Goal: Download file/media

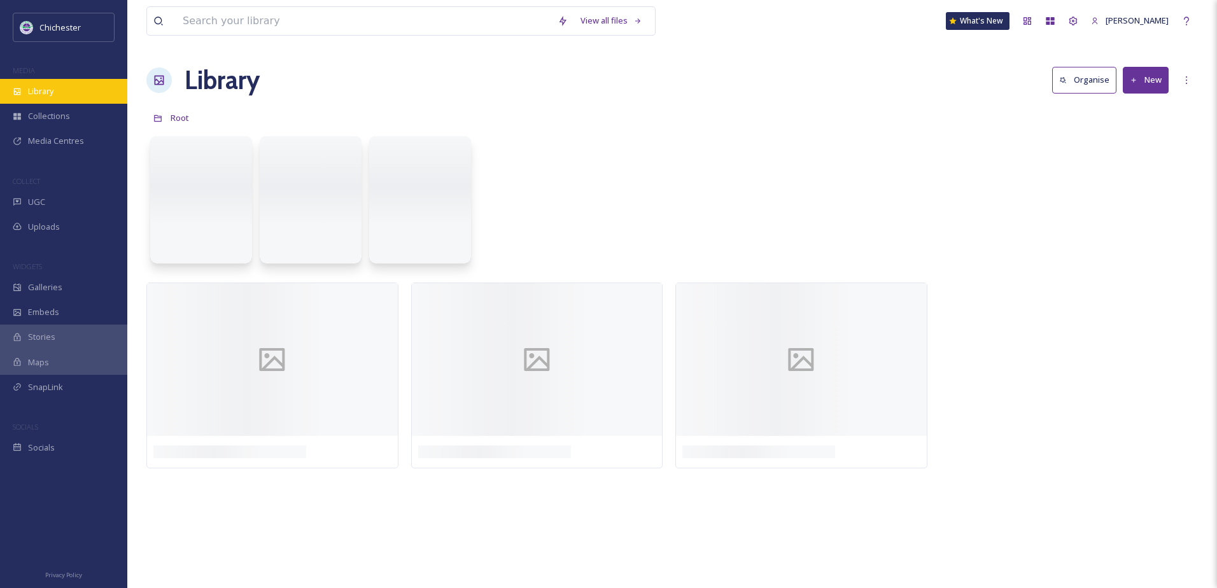
click at [58, 90] on div "Library" at bounding box center [63, 91] width 127 height 25
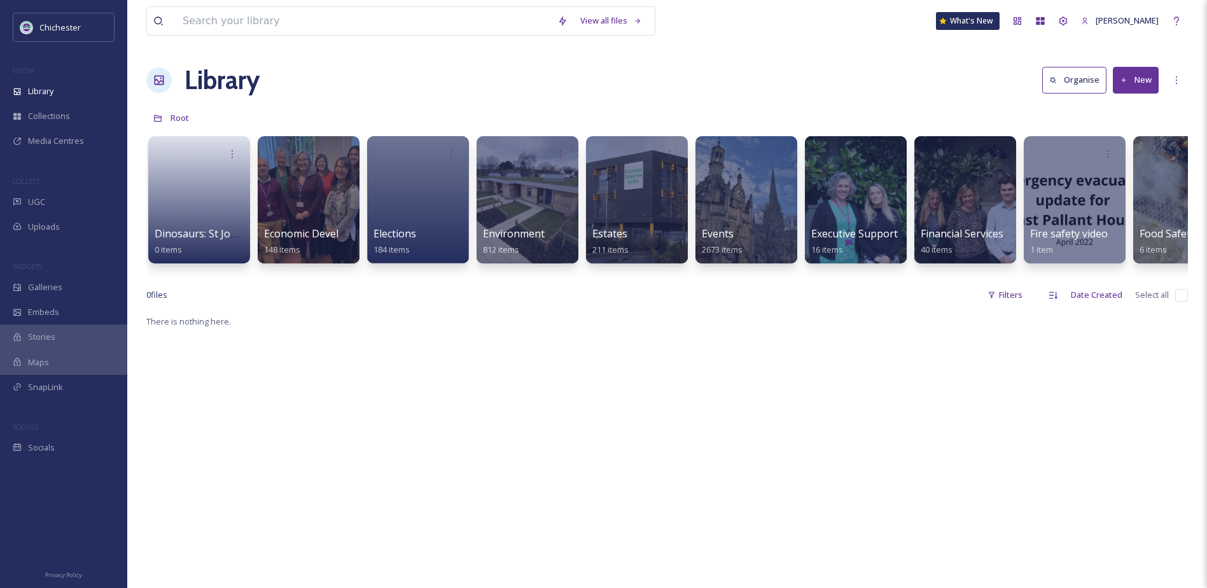
scroll to position [0, 1840]
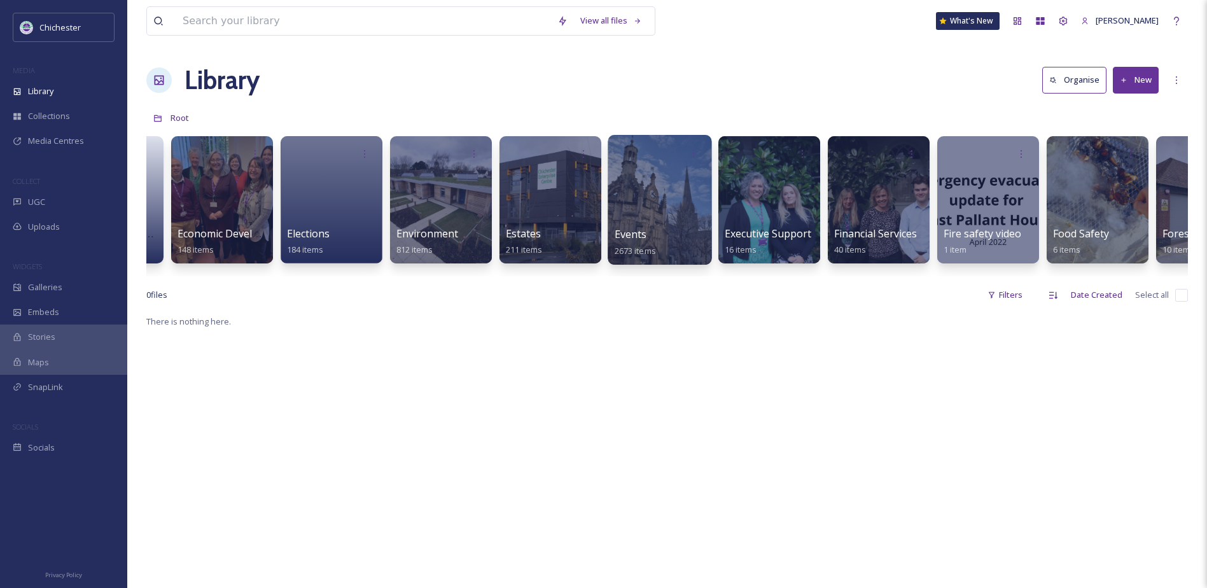
click at [628, 241] on span "Events" at bounding box center [631, 234] width 32 height 14
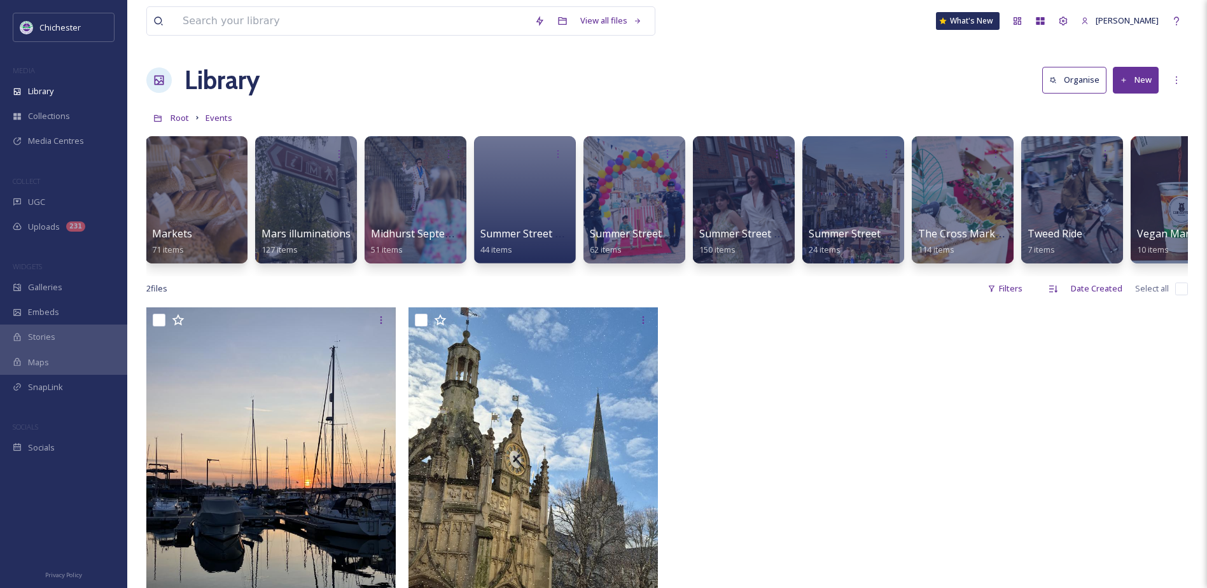
scroll to position [0, 1765]
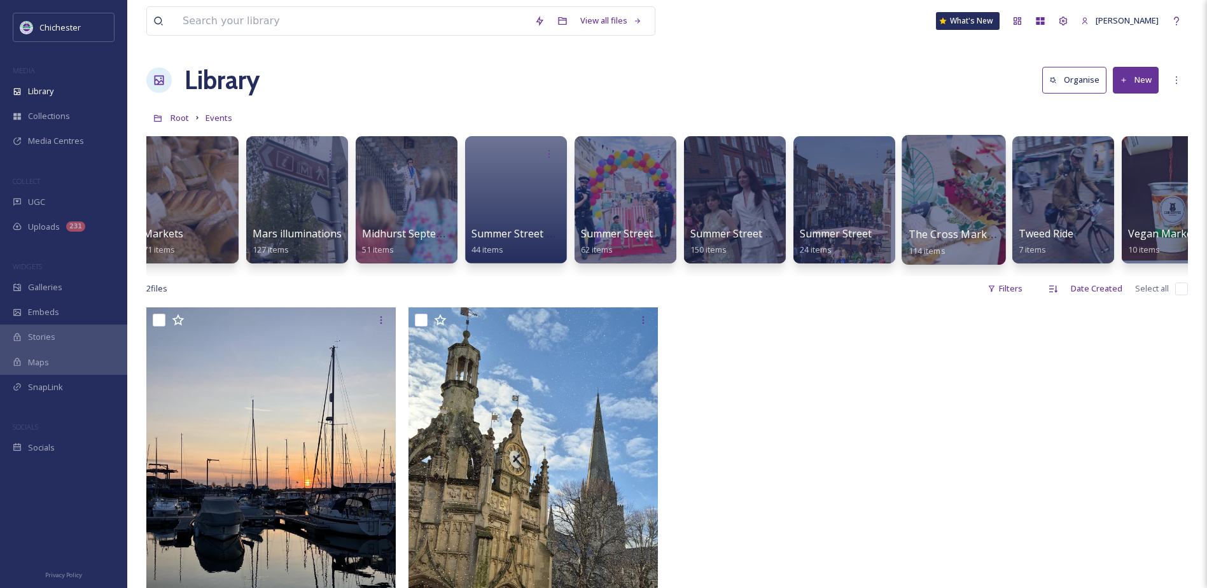
click at [939, 237] on span "The Cross Market & More" at bounding box center [972, 234] width 127 height 14
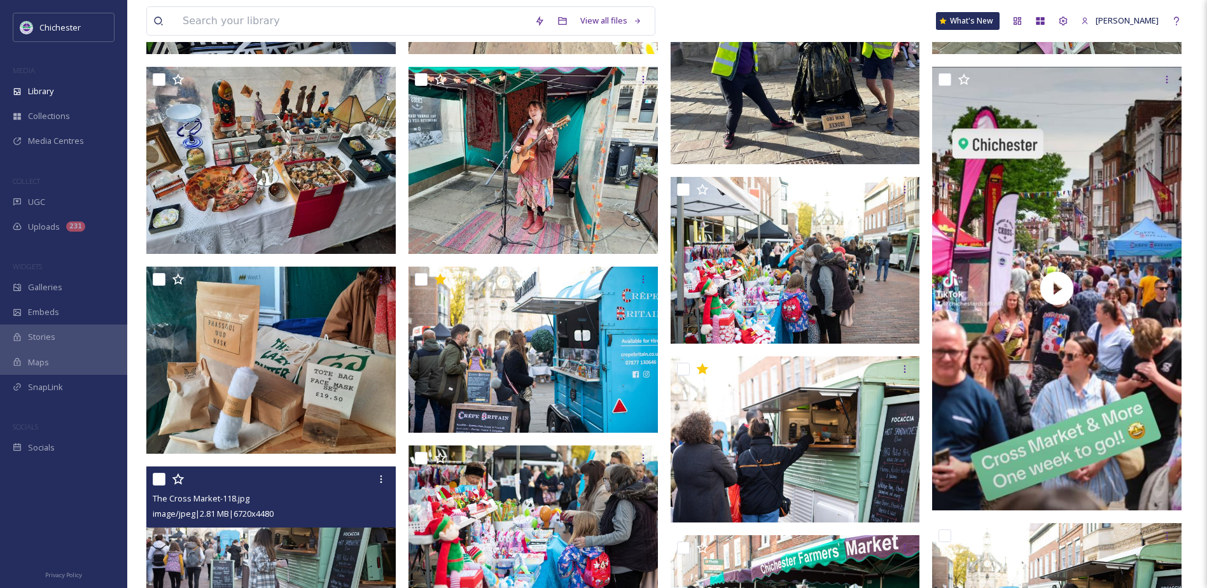
scroll to position [1018, 0]
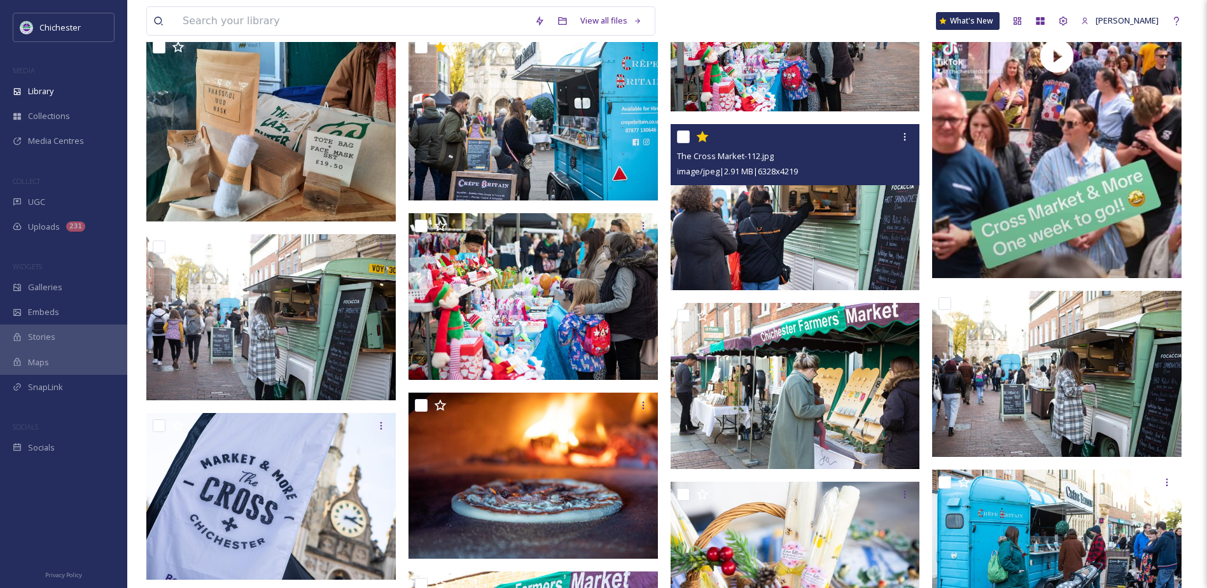
click at [810, 276] on img at bounding box center [795, 207] width 249 height 167
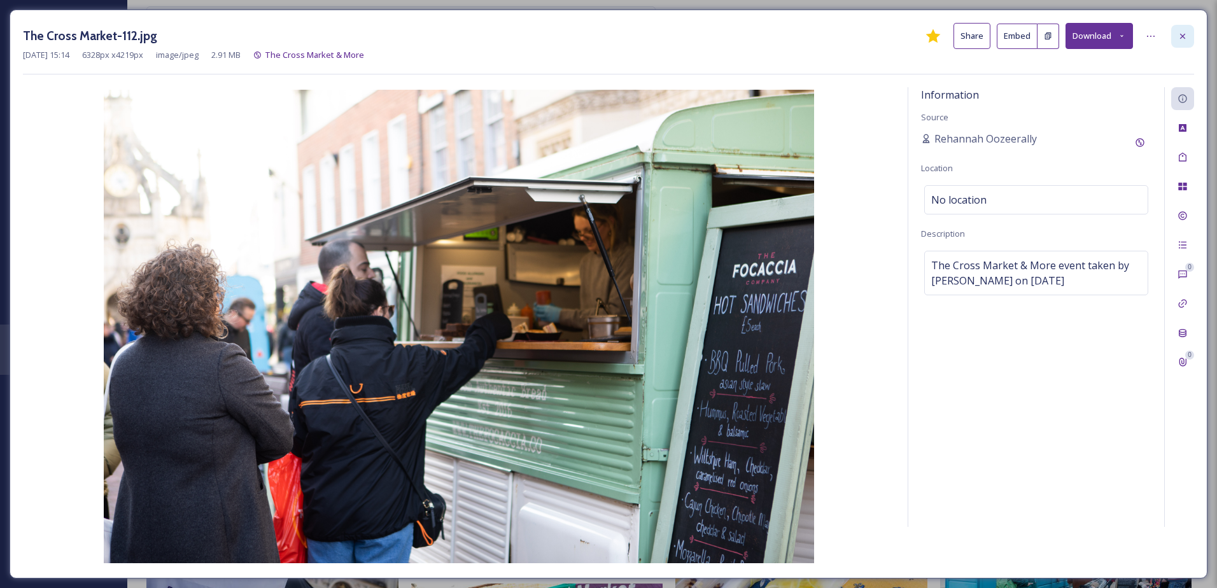
click at [1179, 38] on icon at bounding box center [1182, 36] width 10 height 10
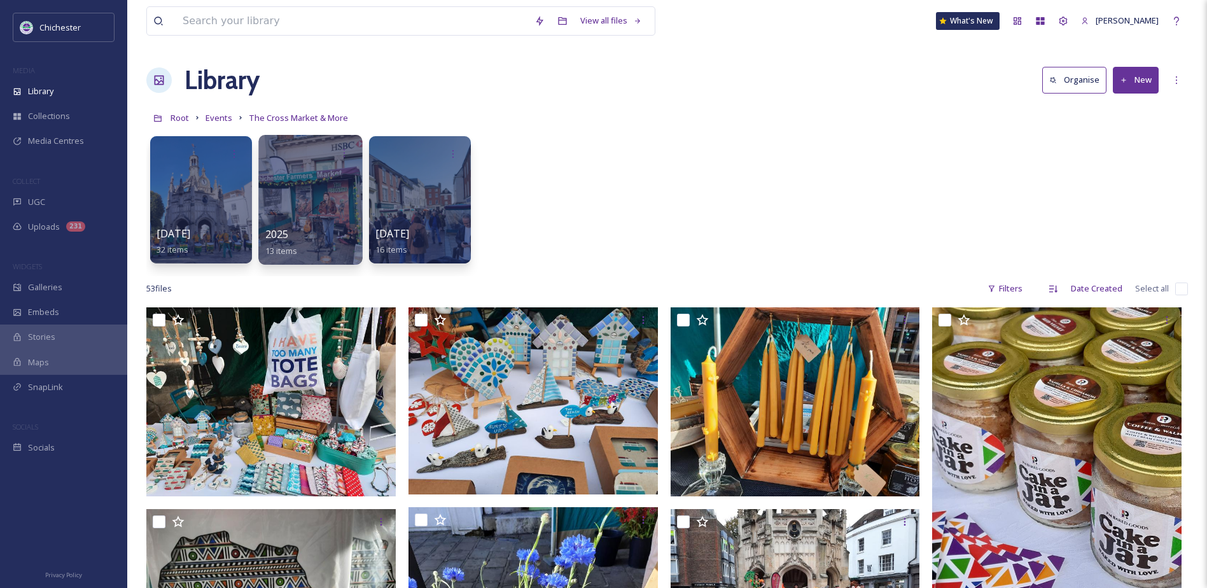
click at [273, 235] on span "2025" at bounding box center [277, 234] width 24 height 14
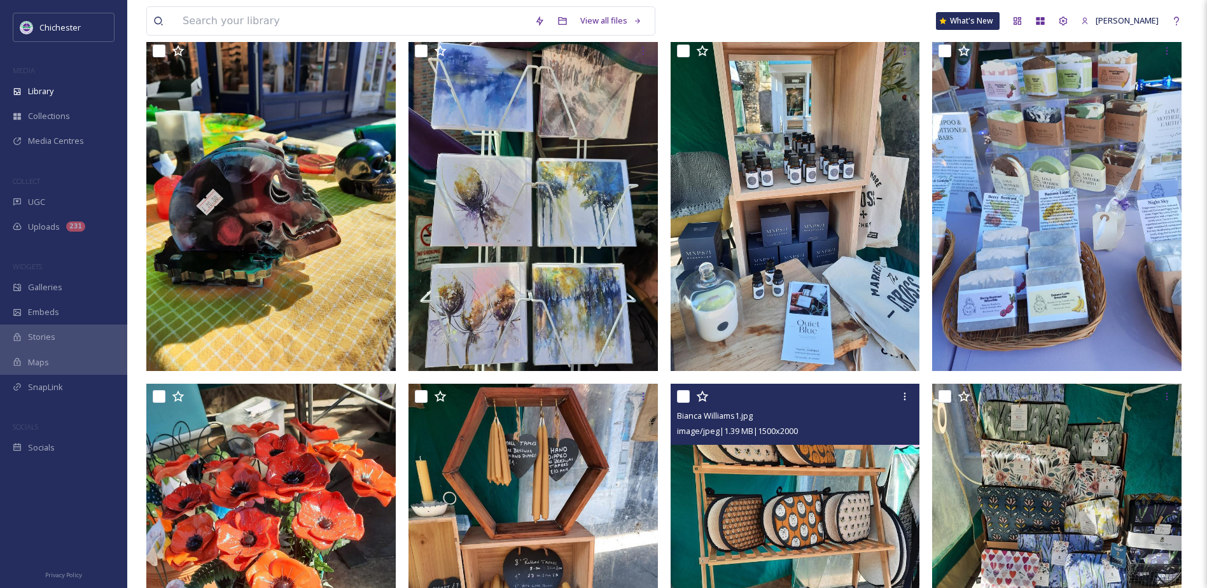
scroll to position [67, 0]
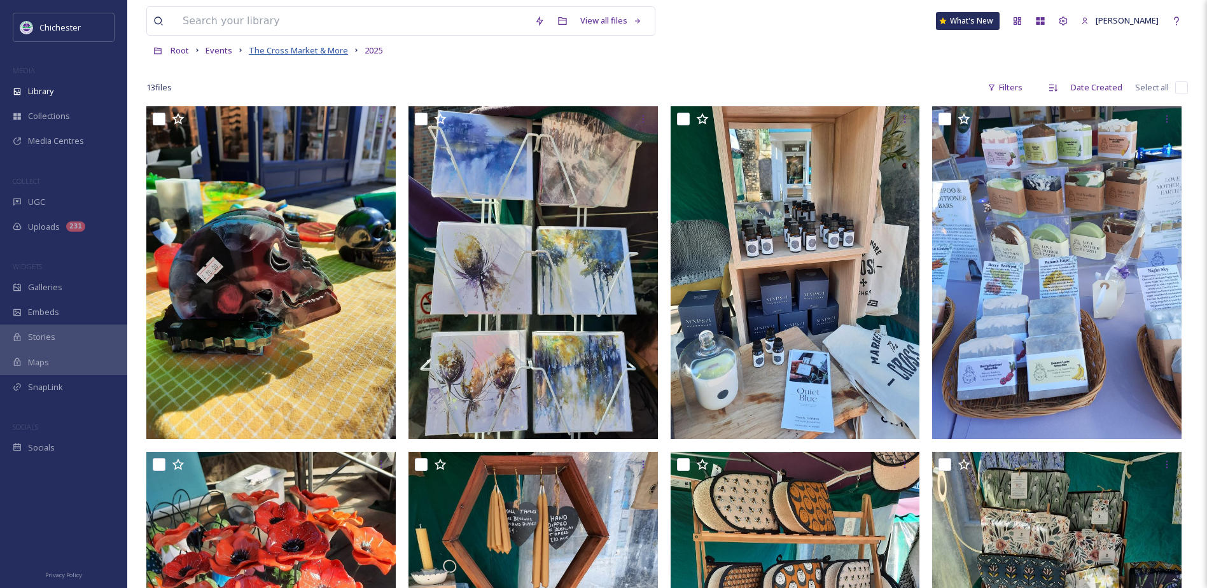
click at [326, 46] on span "The Cross Market & More" at bounding box center [298, 50] width 99 height 11
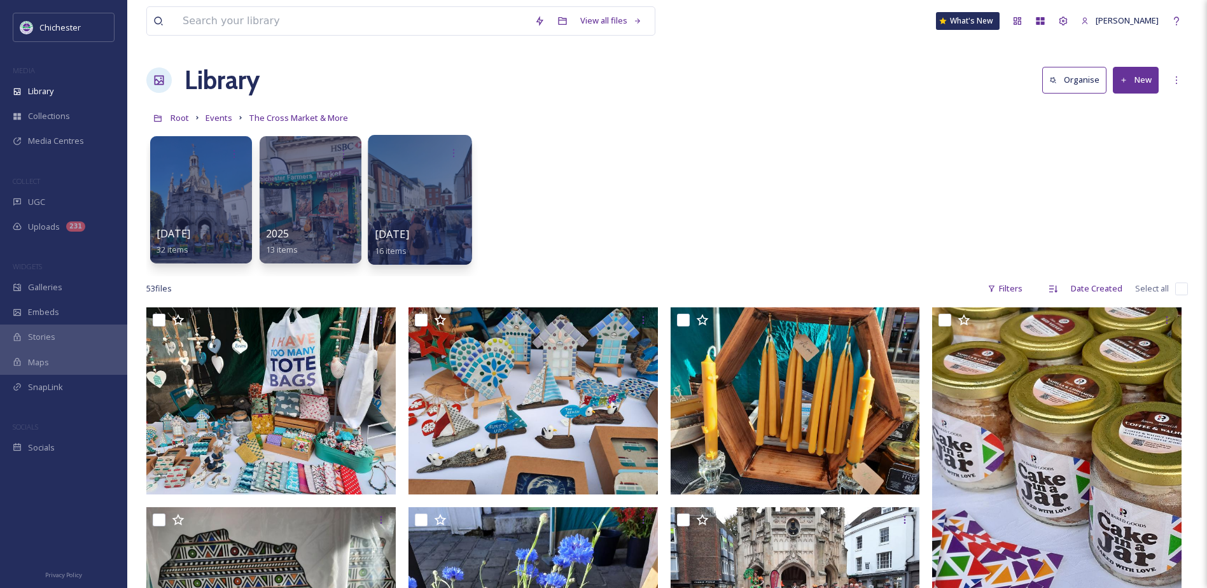
click at [447, 235] on div "[DATE] 16 items" at bounding box center [420, 243] width 91 height 32
click at [409, 230] on span "[DATE]" at bounding box center [392, 234] width 34 height 14
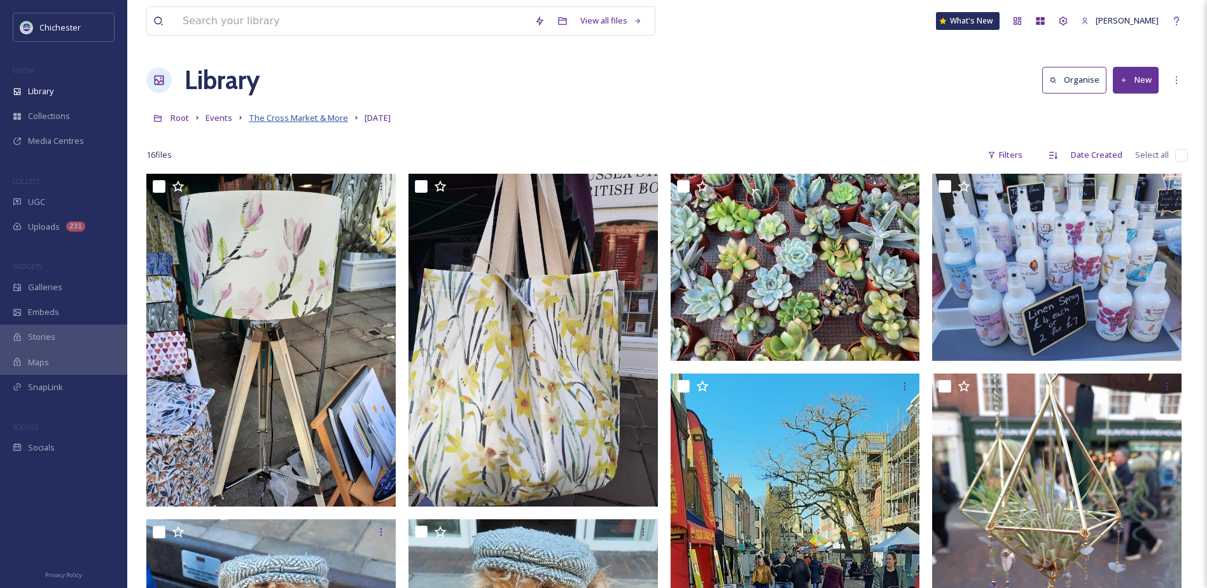
click at [314, 116] on span "The Cross Market & More" at bounding box center [298, 117] width 99 height 11
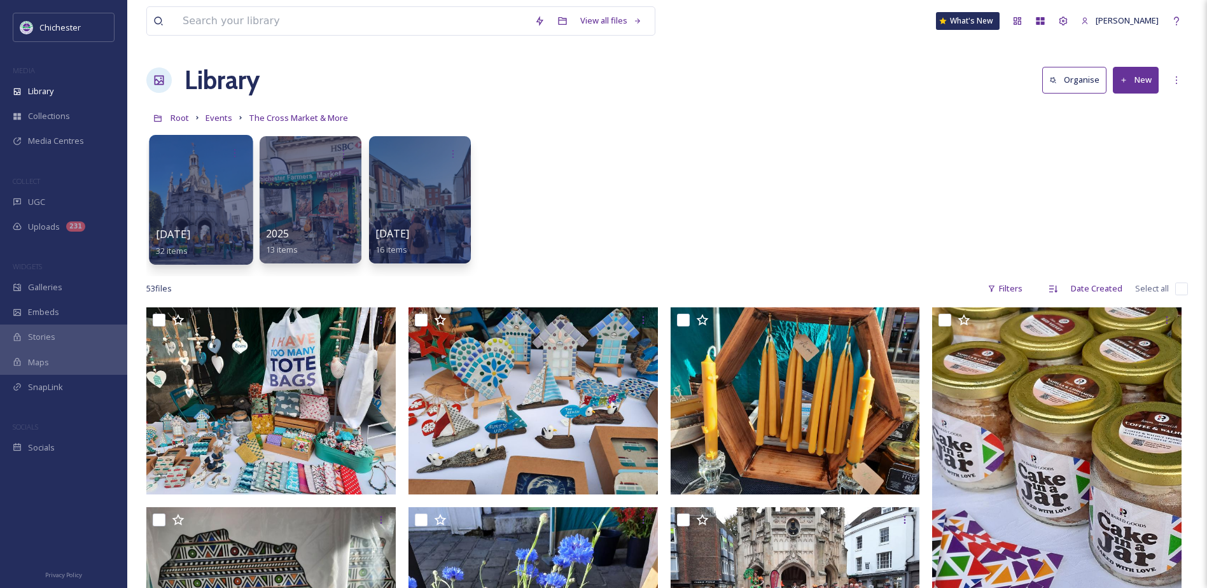
click at [190, 234] on span "[DATE]" at bounding box center [173, 234] width 34 height 14
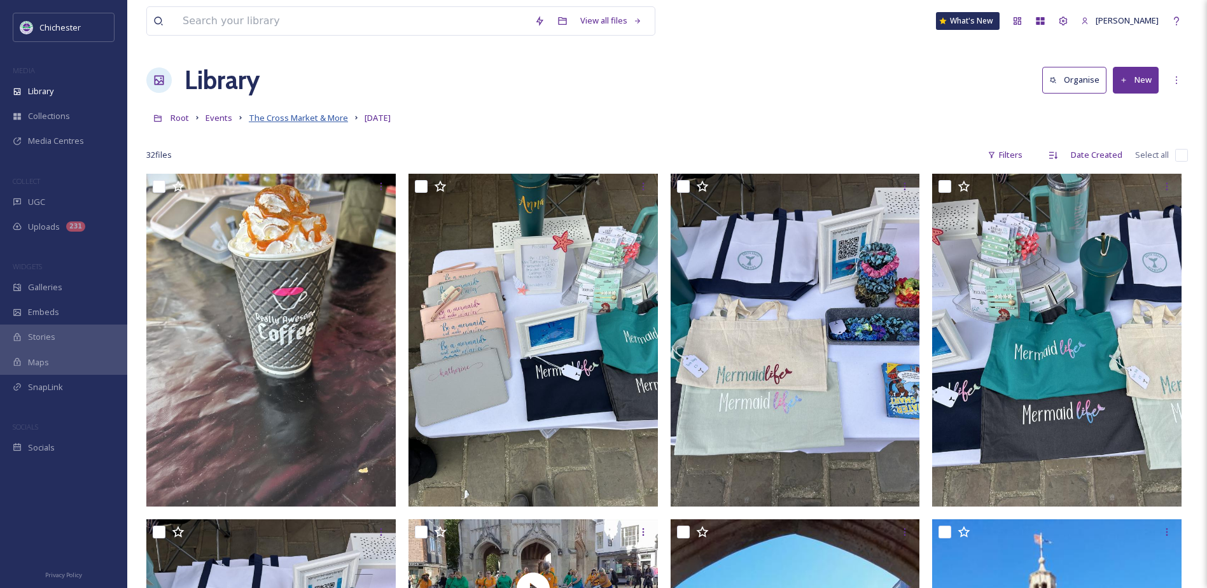
click at [314, 120] on span "The Cross Market & More" at bounding box center [298, 117] width 99 height 11
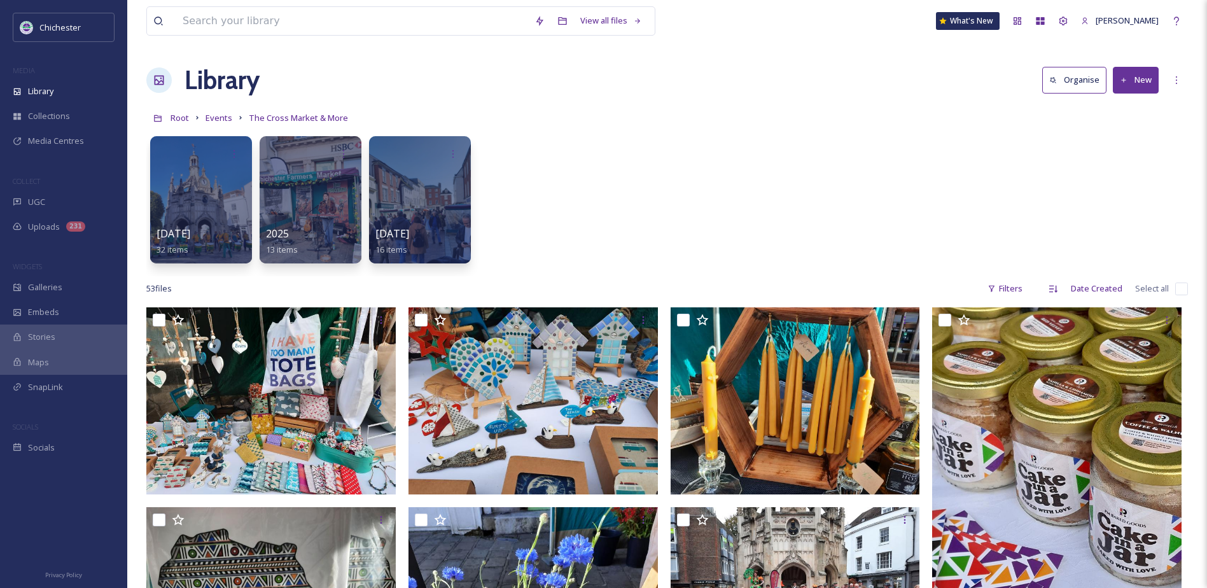
click at [444, 111] on div "Root Events The Cross Market & More" at bounding box center [667, 118] width 1042 height 24
click at [288, 119] on span "The Cross Market & More" at bounding box center [298, 117] width 99 height 11
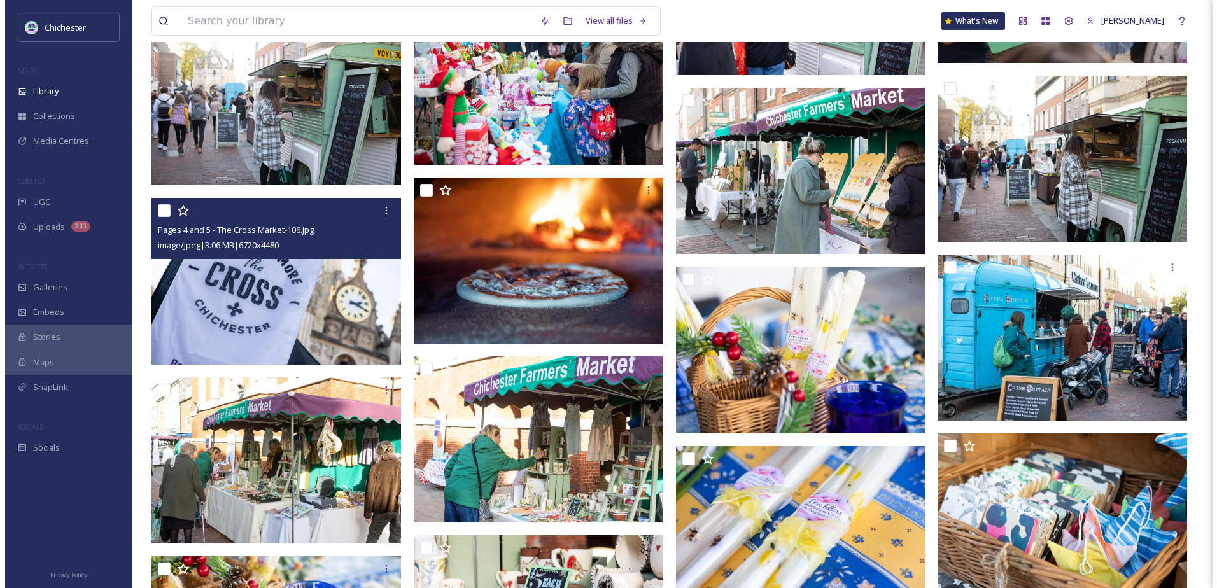
scroll to position [1247, 0]
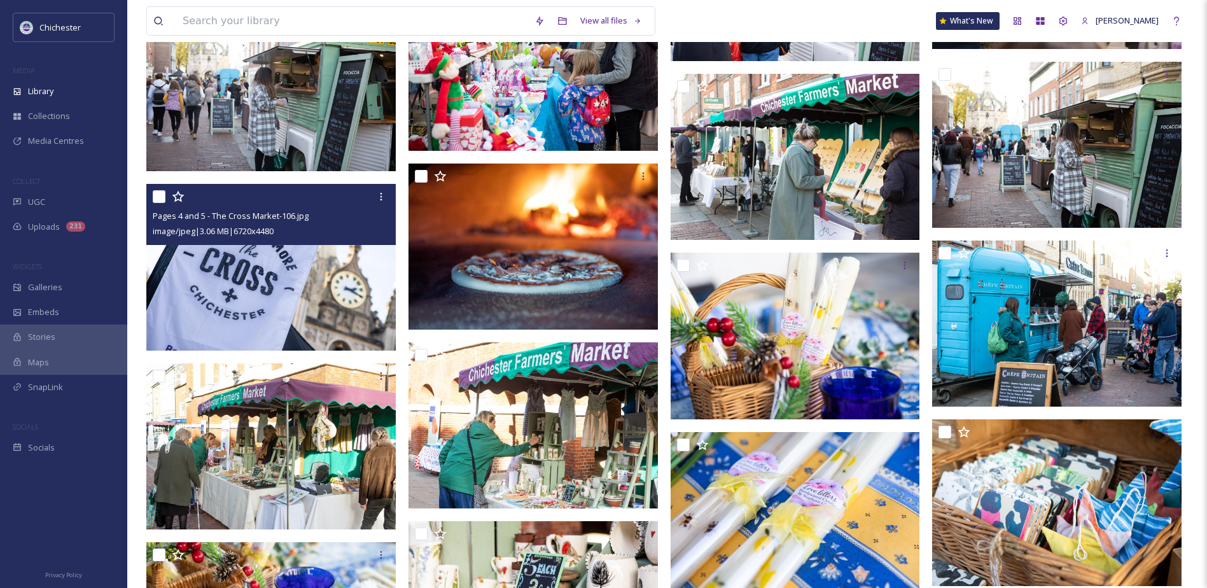
click at [253, 300] on img at bounding box center [270, 267] width 249 height 167
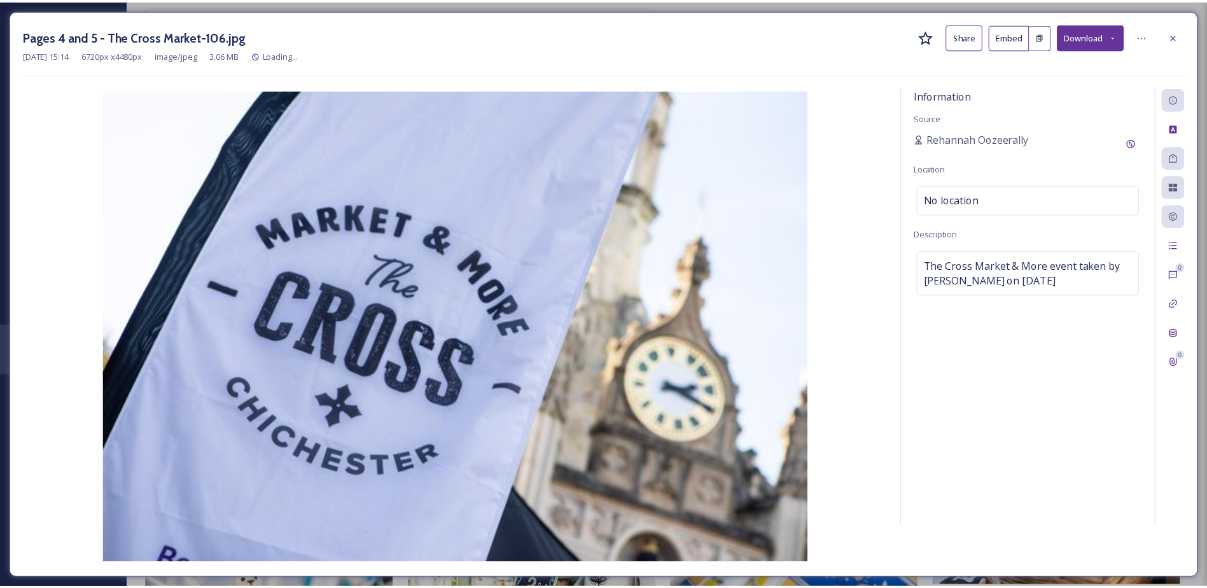
scroll to position [1256, 0]
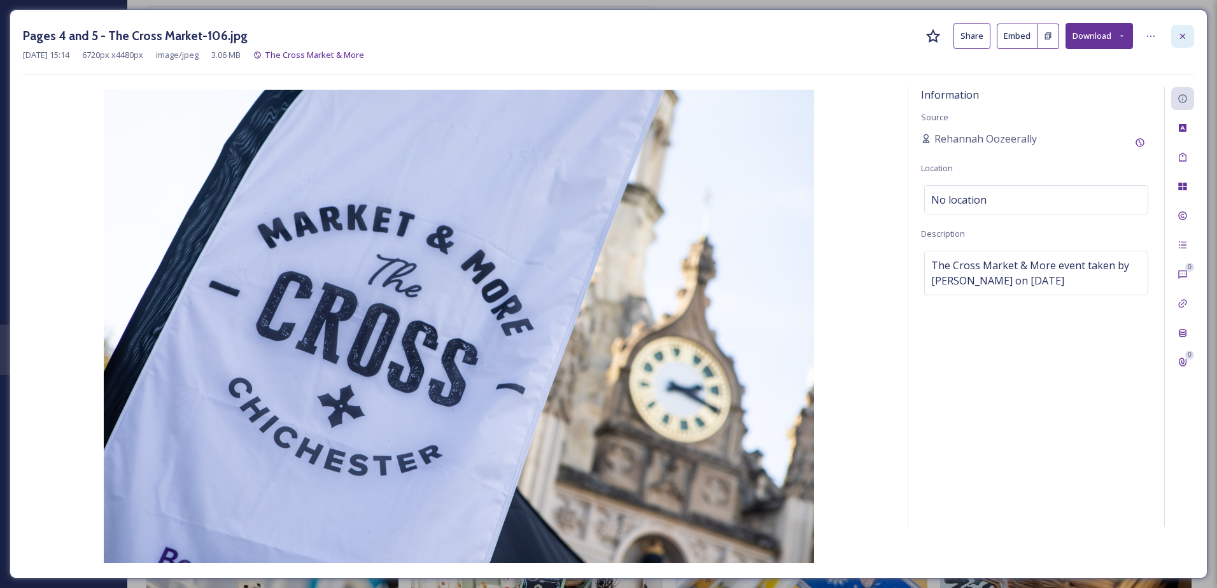
click at [1175, 30] on div at bounding box center [1182, 36] width 23 height 23
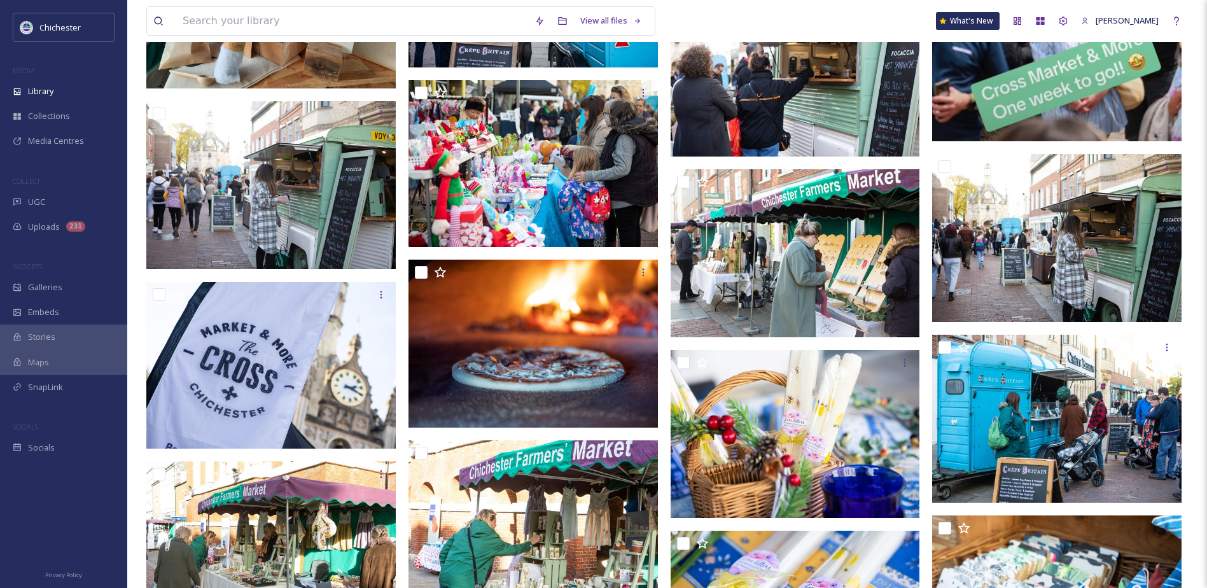
scroll to position [1142, 0]
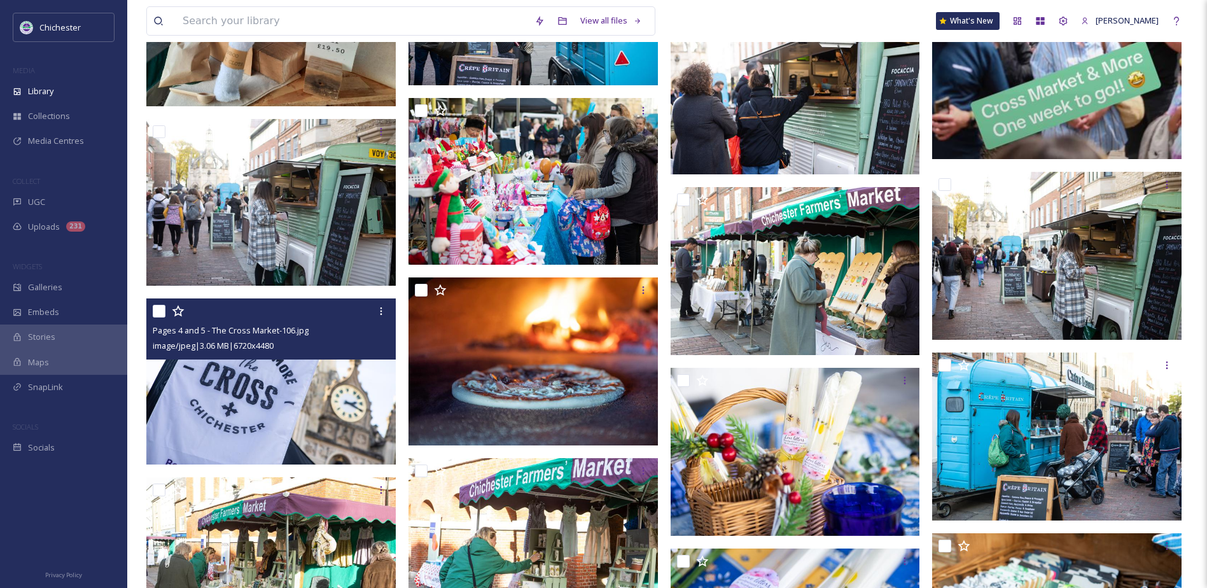
click at [158, 312] on input "checkbox" at bounding box center [159, 311] width 13 height 13
checkbox input "true"
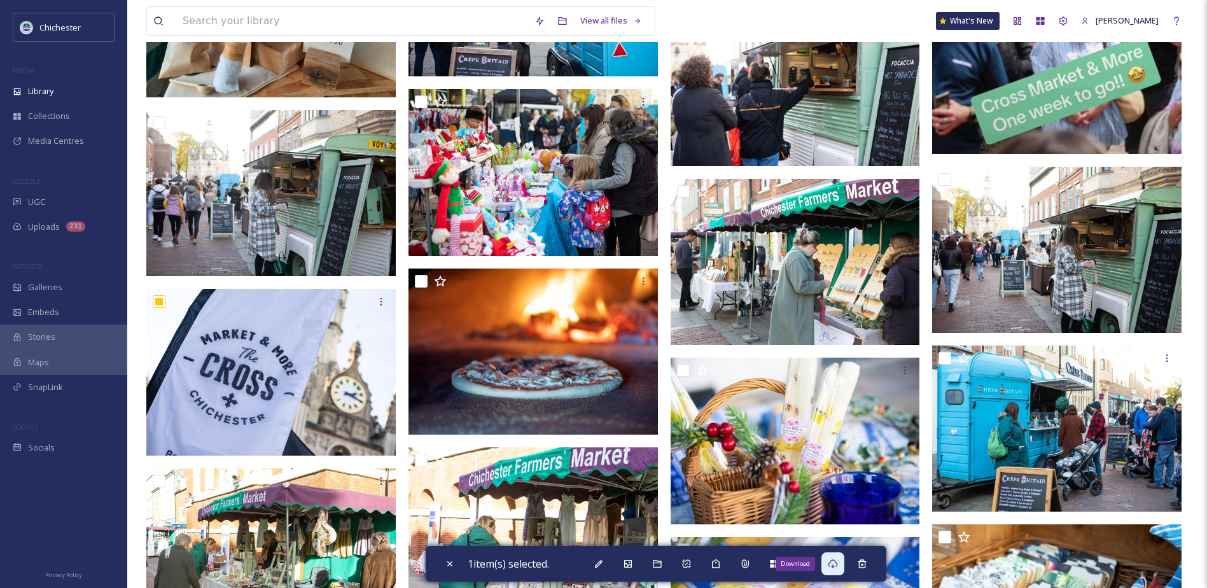
click at [834, 565] on icon at bounding box center [833, 564] width 10 height 10
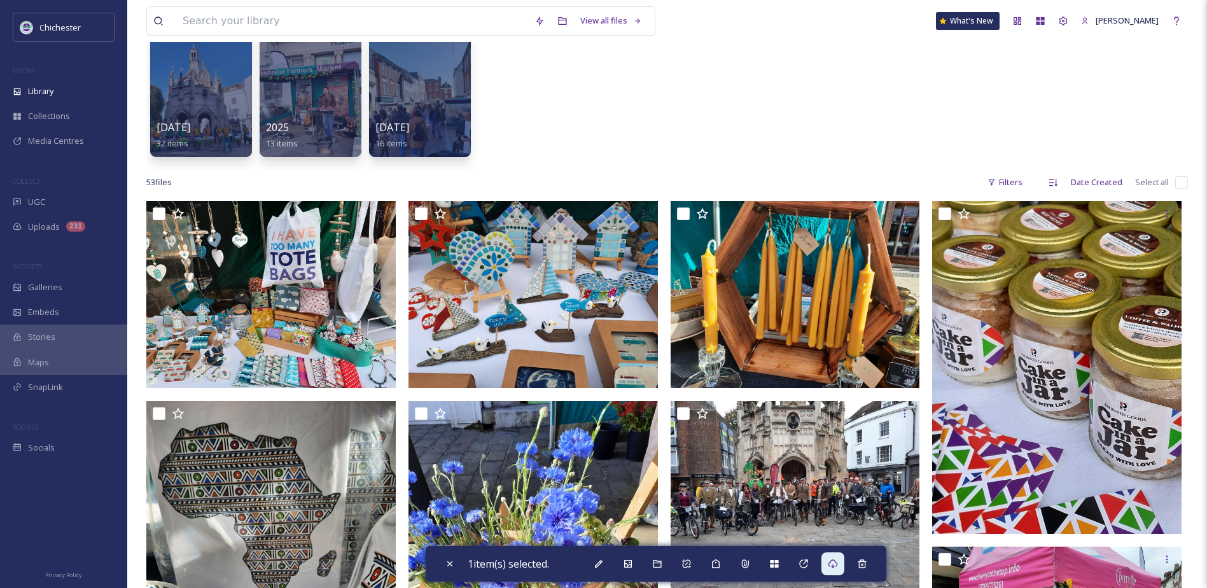
scroll to position [0, 0]
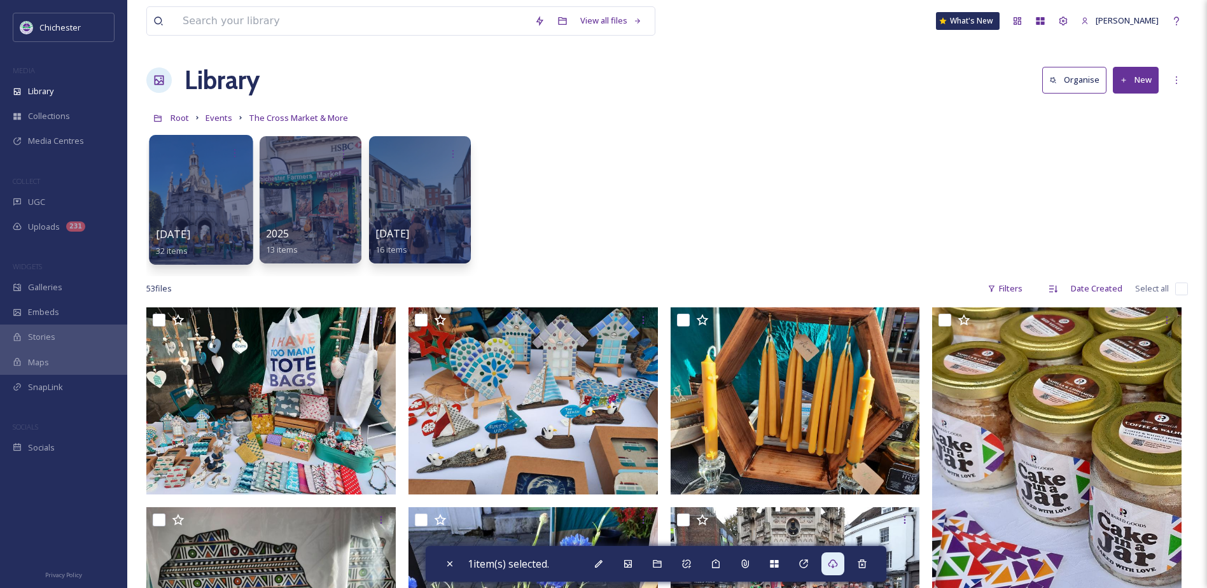
click at [190, 237] on span "[DATE]" at bounding box center [173, 234] width 34 height 14
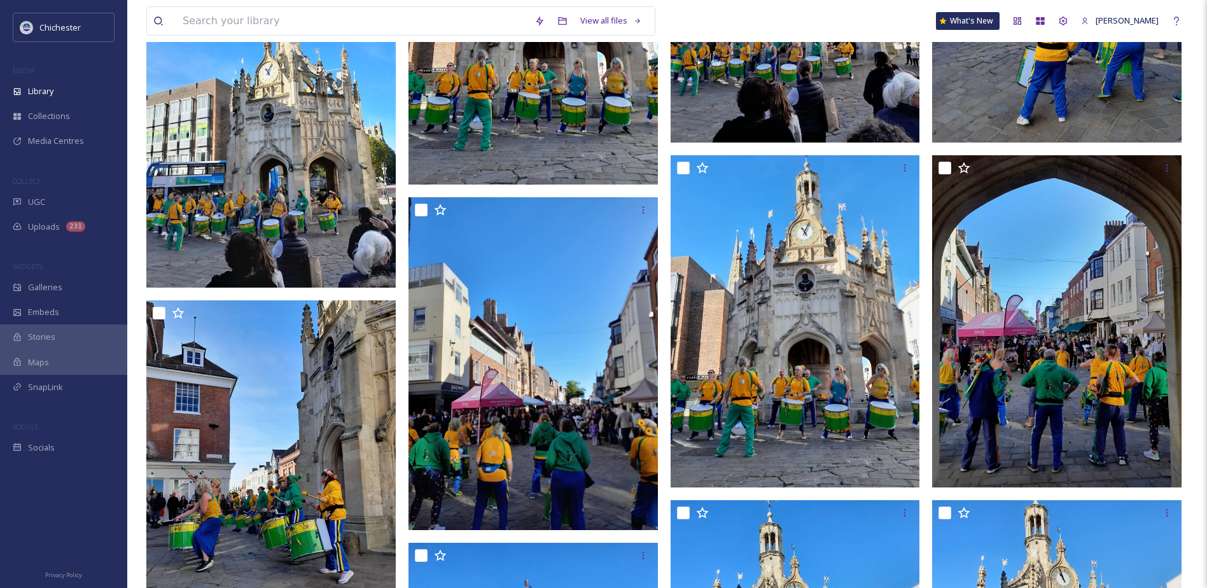
scroll to position [1845, 0]
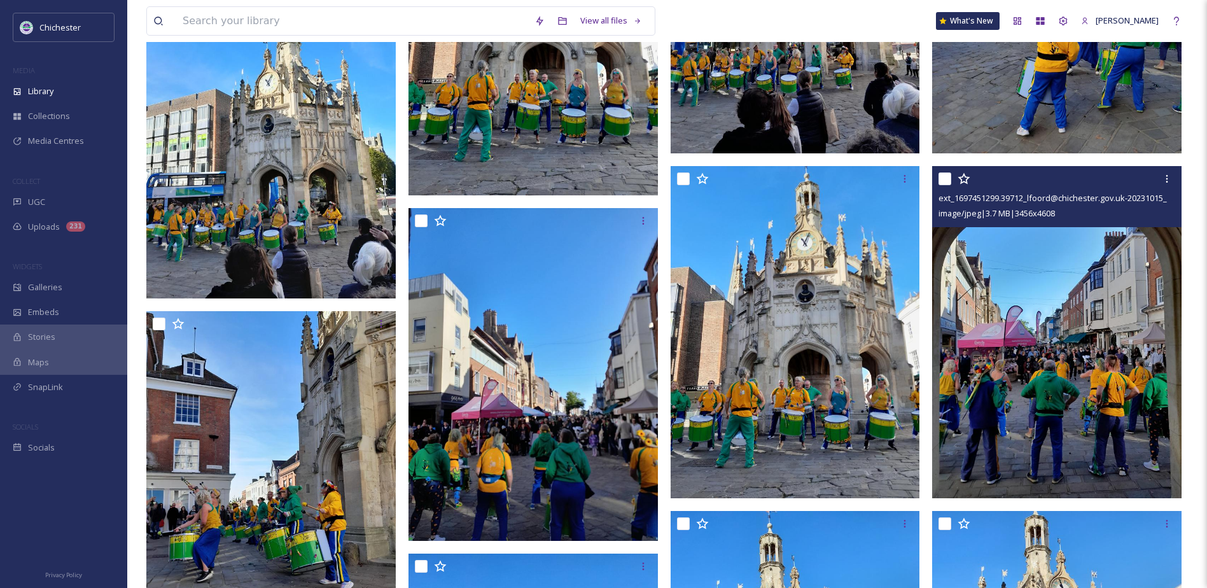
click at [947, 182] on input "checkbox" at bounding box center [945, 178] width 13 height 13
checkbox input "true"
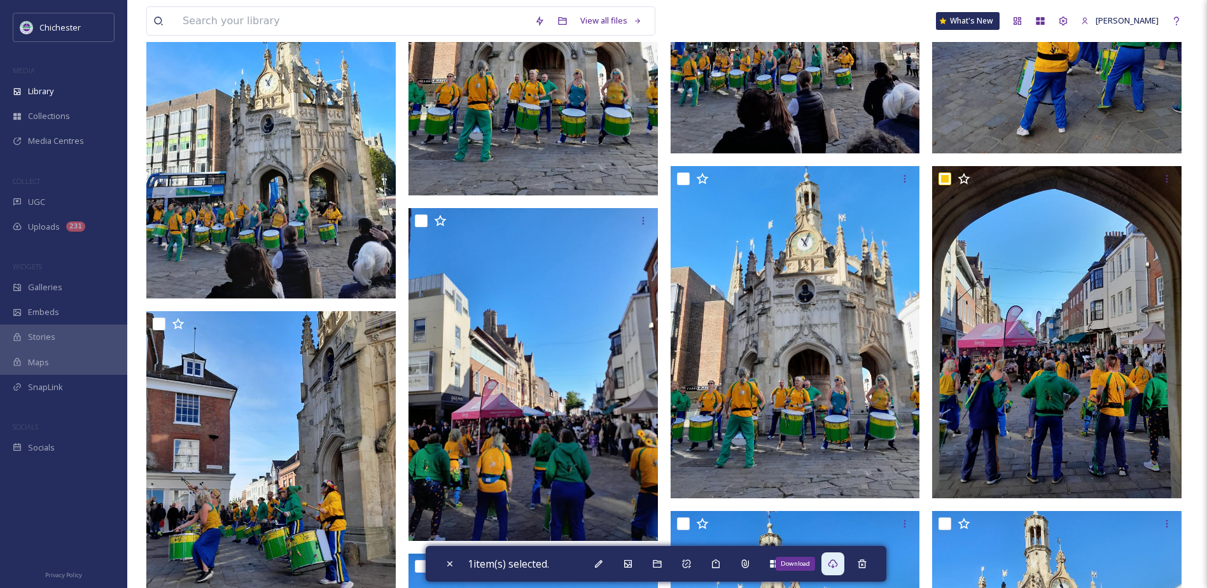
click at [844, 566] on div "Download" at bounding box center [833, 563] width 23 height 23
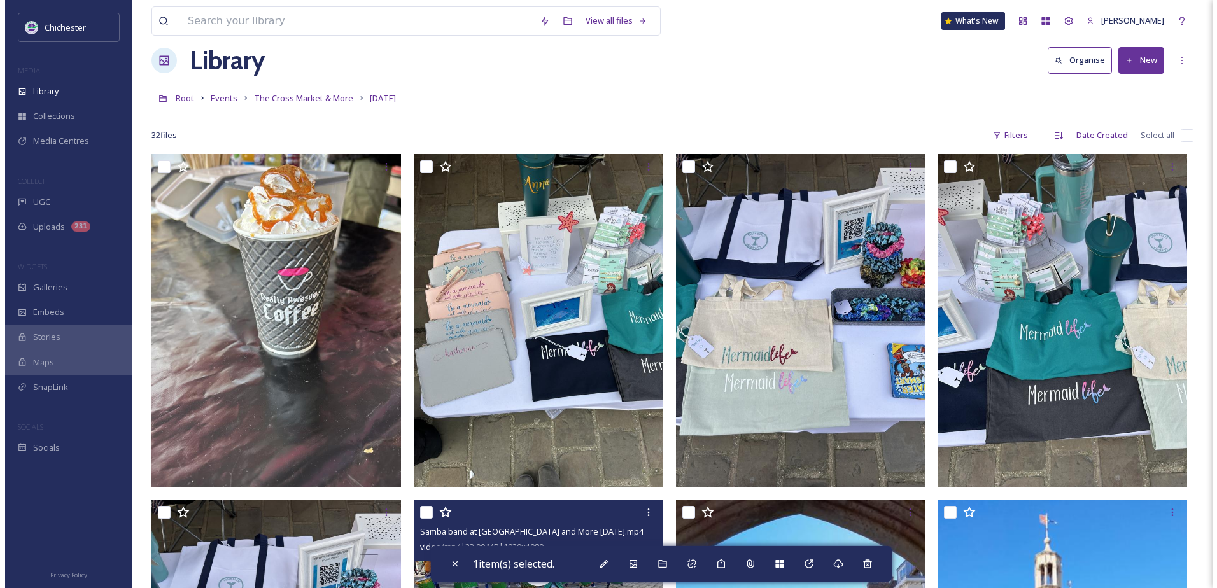
scroll to position [0, 0]
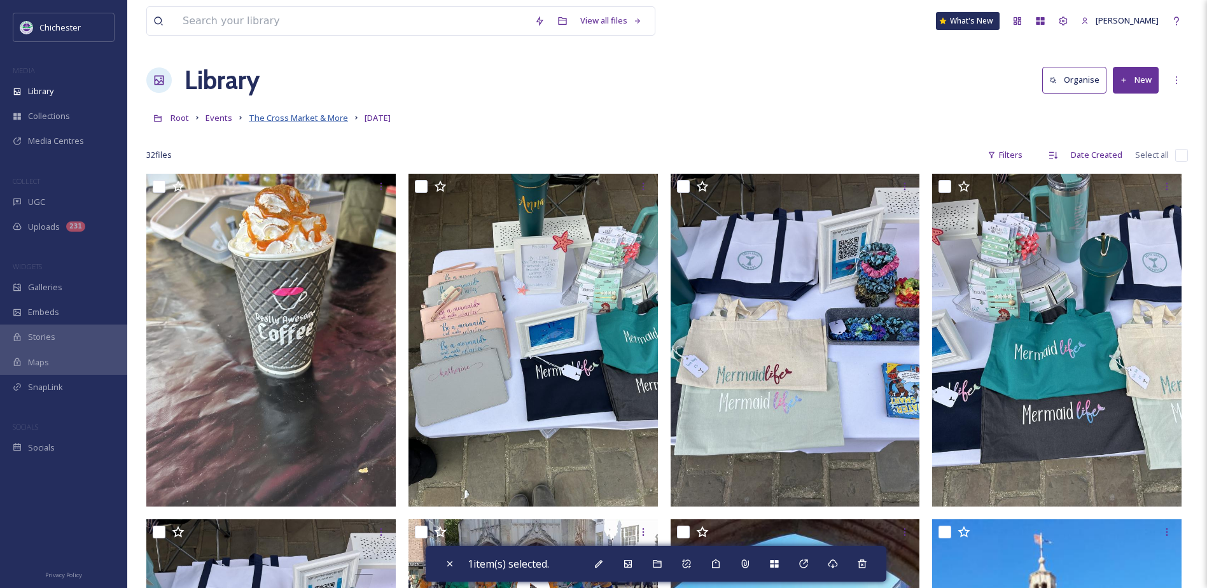
click at [328, 120] on span "The Cross Market & More" at bounding box center [298, 117] width 99 height 11
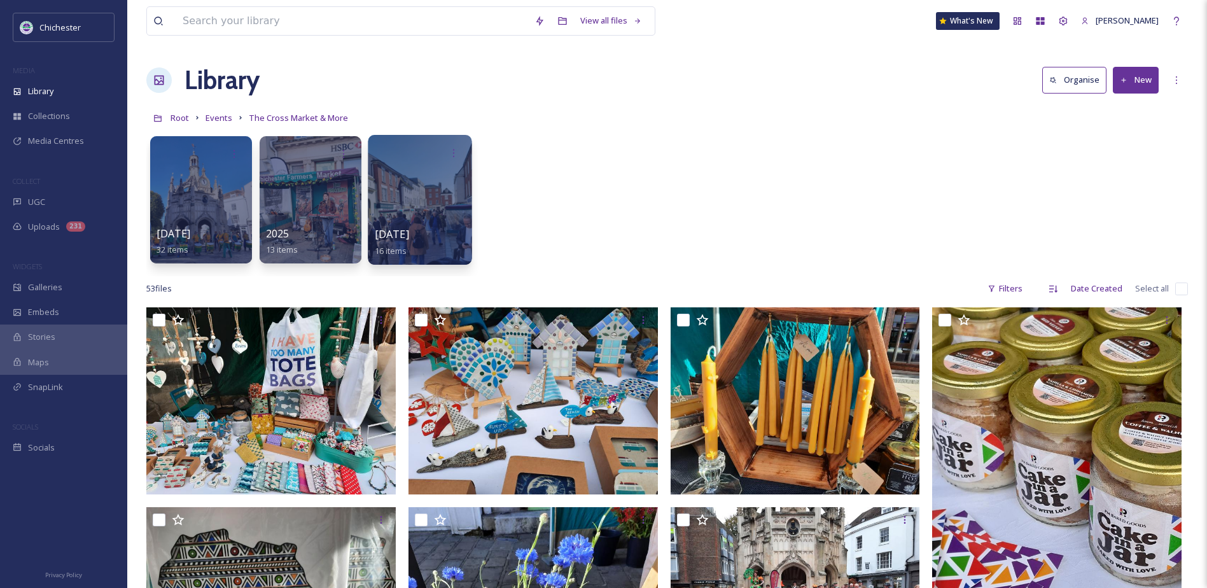
click at [436, 244] on div "[DATE] 16 items" at bounding box center [420, 243] width 91 height 32
click at [319, 249] on div "2025 13 items" at bounding box center [310, 243] width 91 height 32
click at [268, 232] on span "2025" at bounding box center [277, 234] width 24 height 14
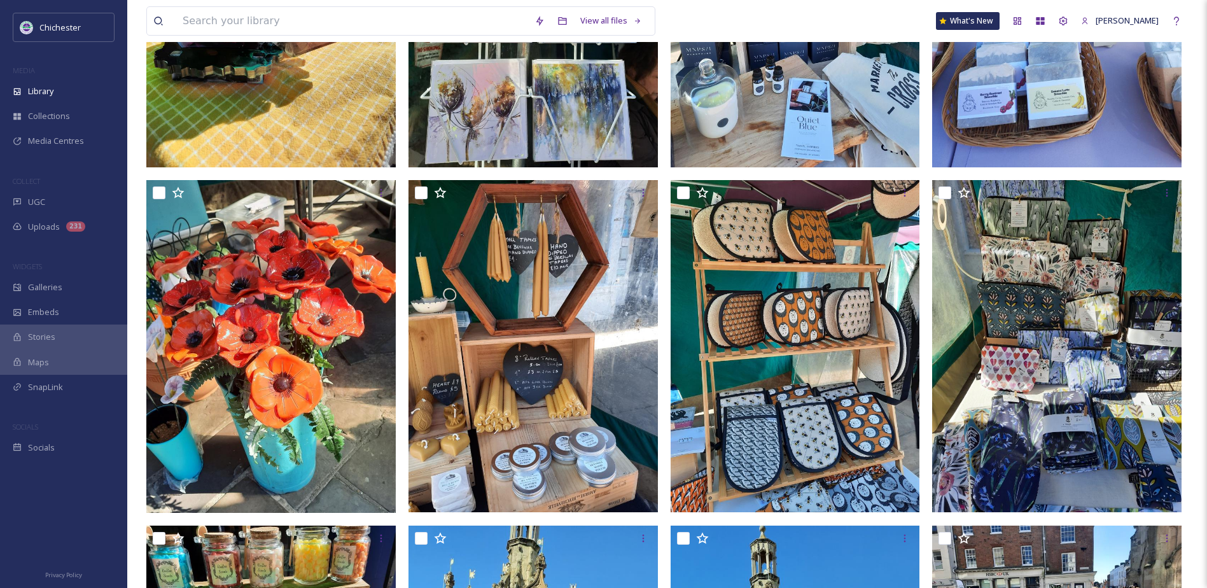
scroll to position [318, 0]
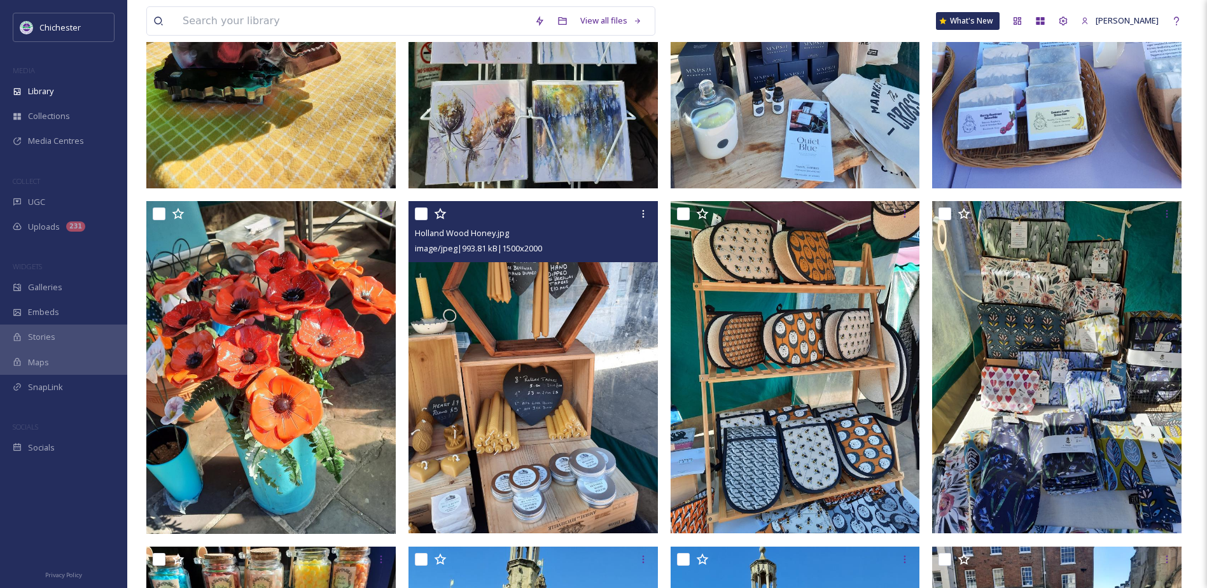
click at [421, 212] on input "checkbox" at bounding box center [421, 213] width 13 height 13
checkbox input "true"
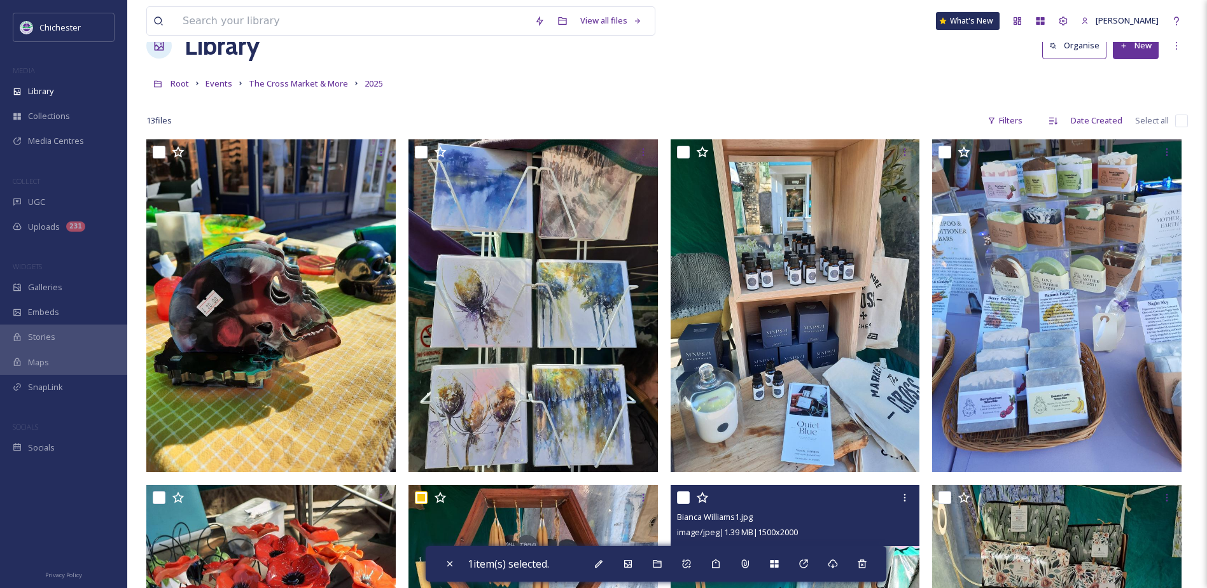
scroll to position [4, 0]
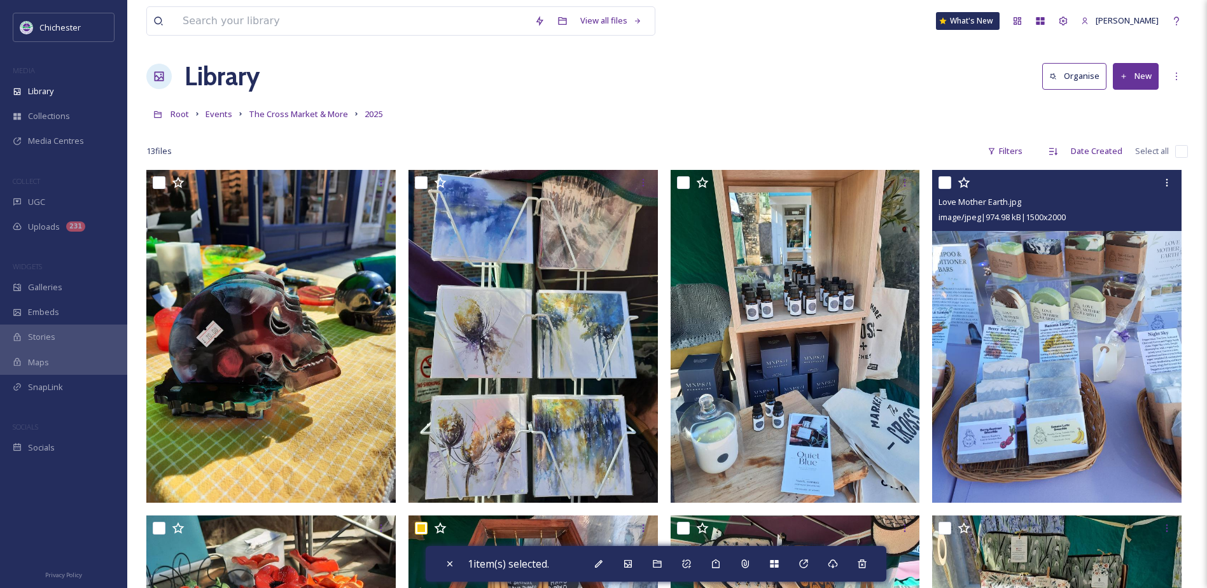
click at [941, 186] on input "checkbox" at bounding box center [945, 182] width 13 height 13
checkbox input "true"
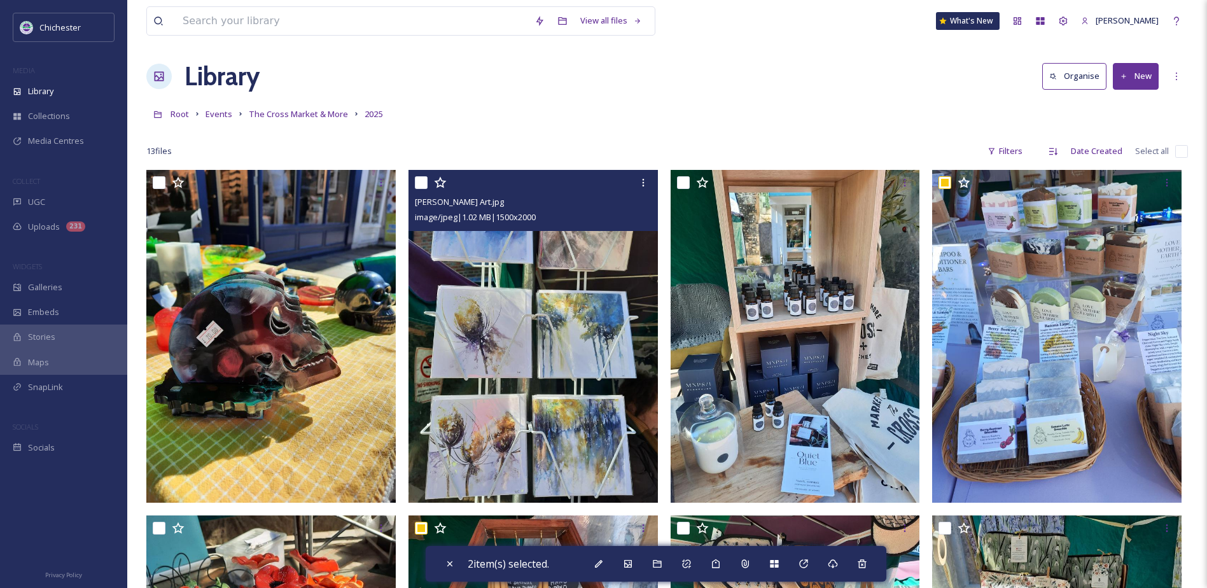
click at [416, 178] on input "checkbox" at bounding box center [421, 182] width 13 height 13
checkbox input "true"
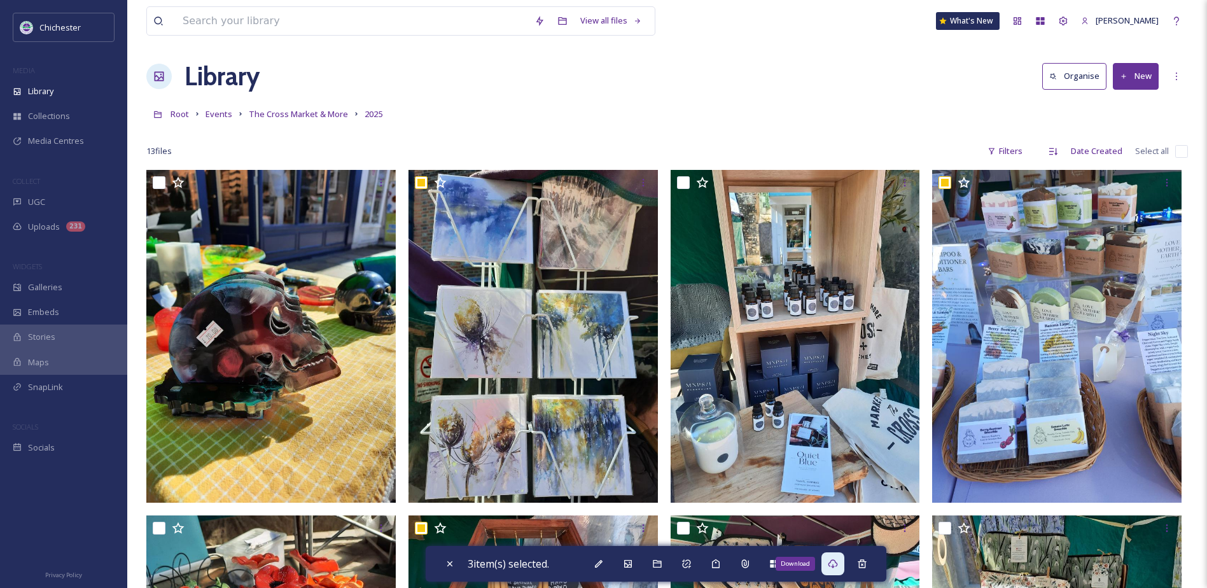
click at [837, 565] on icon at bounding box center [833, 563] width 10 height 9
click at [316, 22] on input at bounding box center [352, 21] width 352 height 28
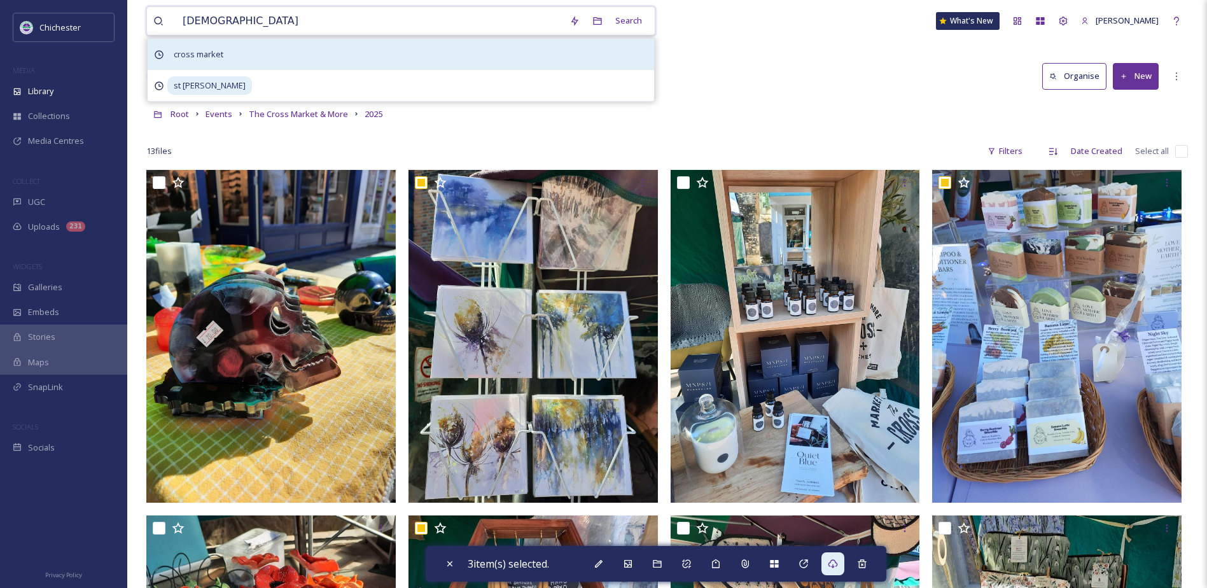
type input "[PERSON_NAME]"
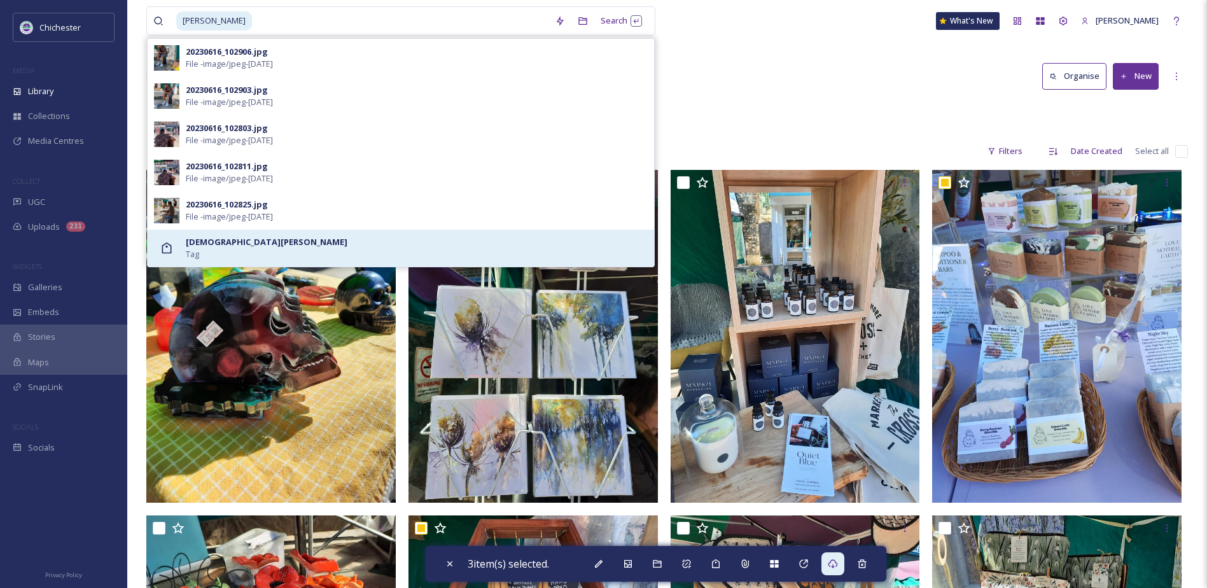
click at [233, 243] on strong "[DEMOGRAPHIC_DATA][PERSON_NAME]" at bounding box center [267, 241] width 162 height 11
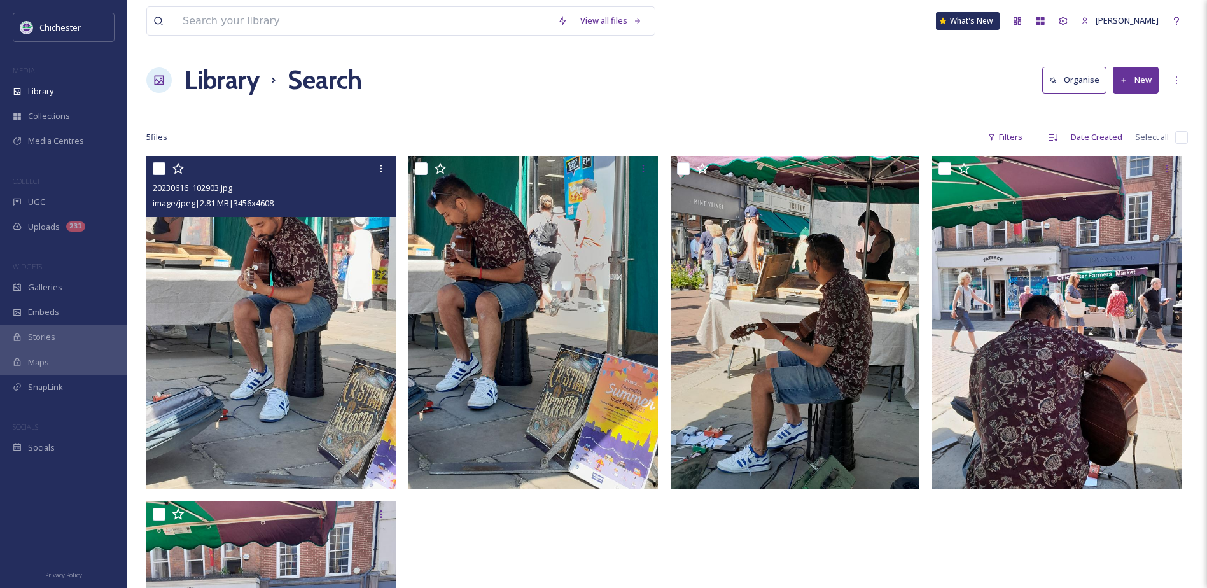
click at [326, 389] on img at bounding box center [270, 322] width 249 height 332
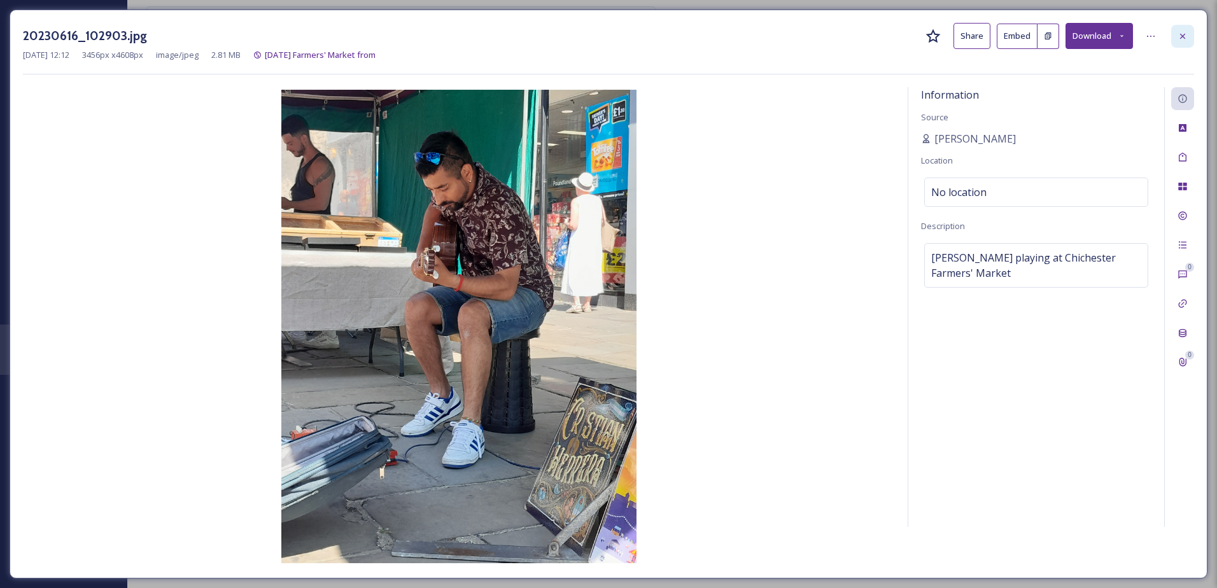
click at [1182, 34] on icon at bounding box center [1182, 36] width 10 height 10
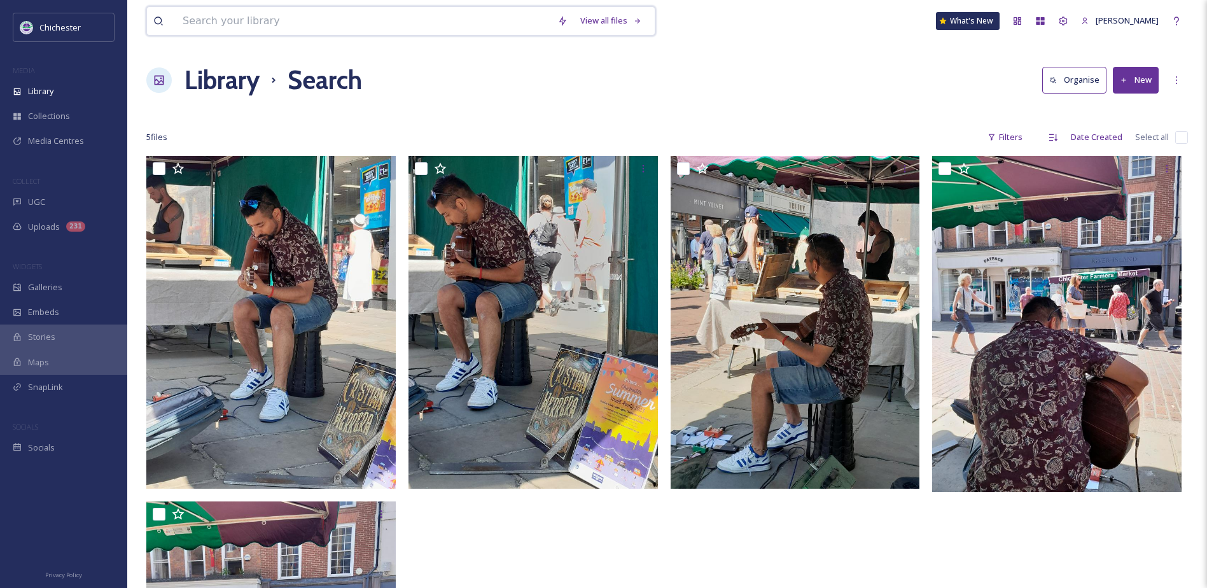
click at [254, 32] on input at bounding box center [363, 21] width 375 height 28
click at [277, 10] on input at bounding box center [363, 21] width 375 height 28
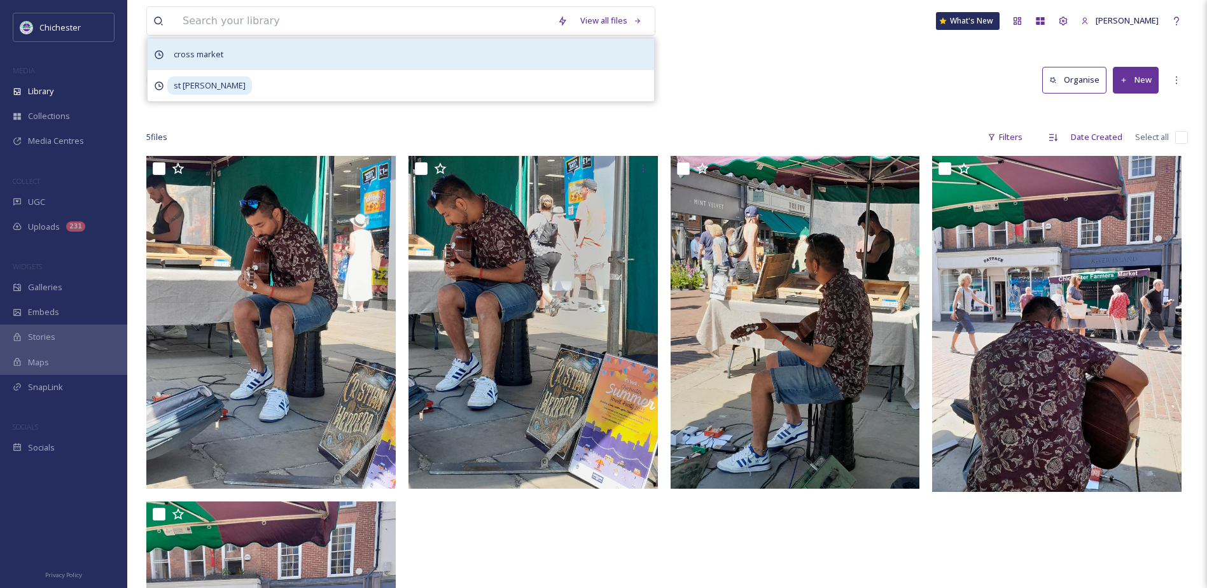
click at [237, 59] on div "cross market" at bounding box center [401, 54] width 507 height 31
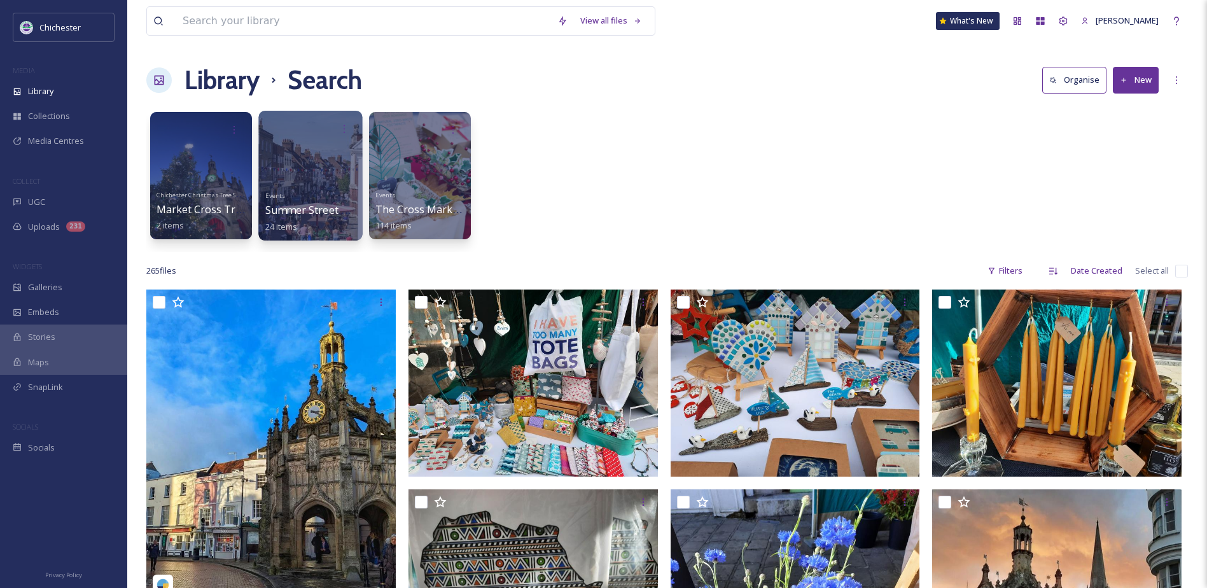
click at [310, 206] on span "Summer Street Party/Cross Market & More 2022" at bounding box center [383, 210] width 237 height 14
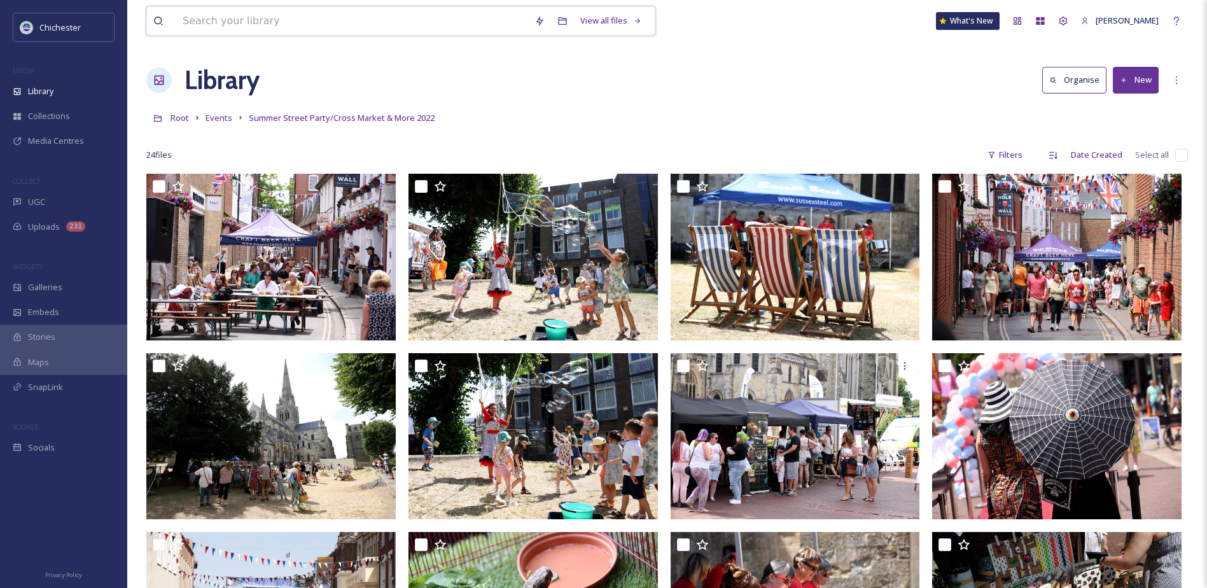
click at [307, 24] on input at bounding box center [352, 21] width 352 height 28
type input "summer street party"
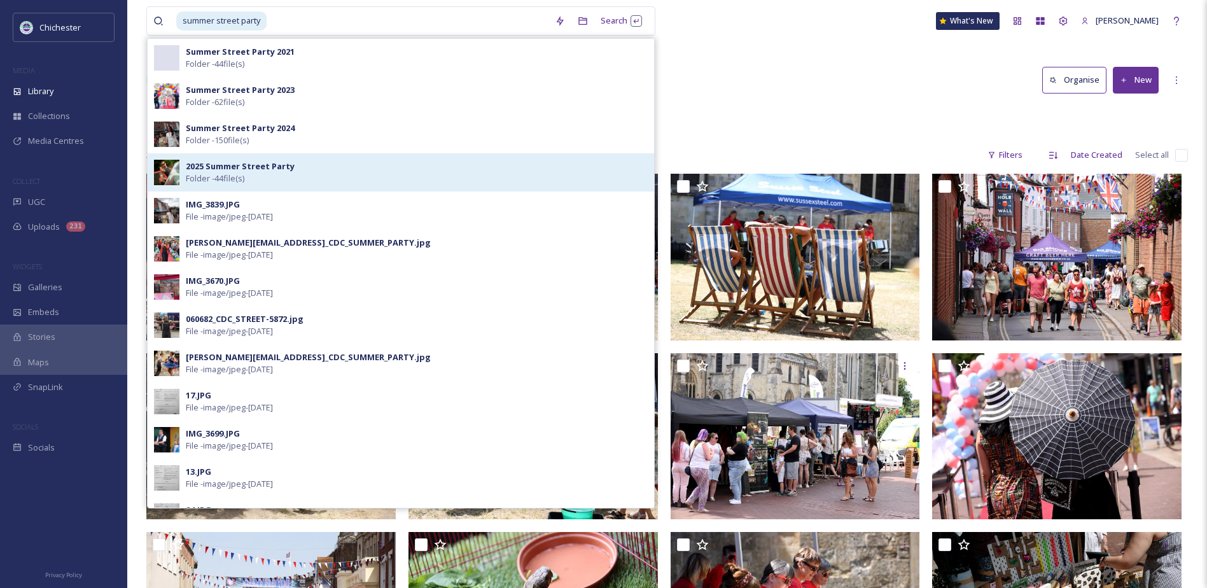
click at [301, 162] on div "2025 Summer Street Party Folder - 44 file(s)" at bounding box center [417, 172] width 462 height 24
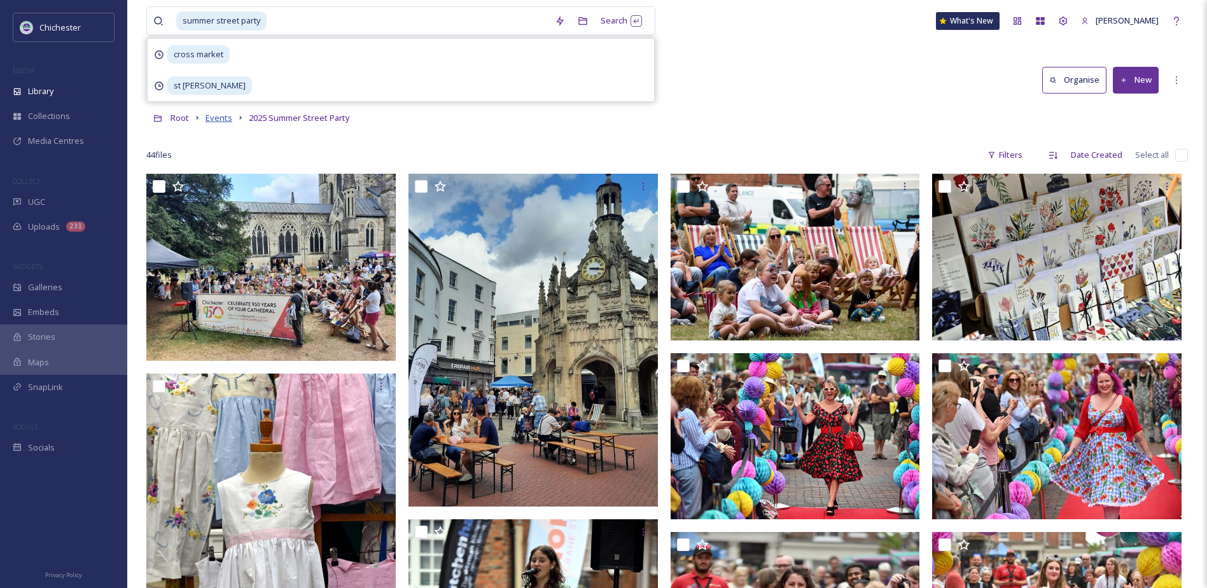
click at [225, 118] on span "Events" at bounding box center [219, 117] width 27 height 11
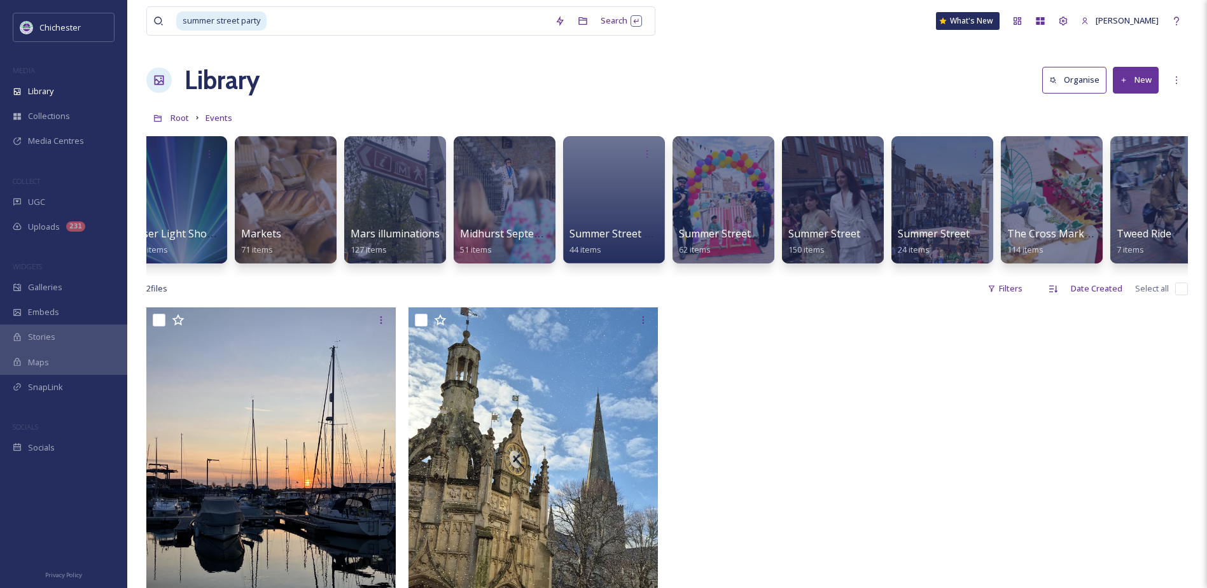
scroll to position [0, 1670]
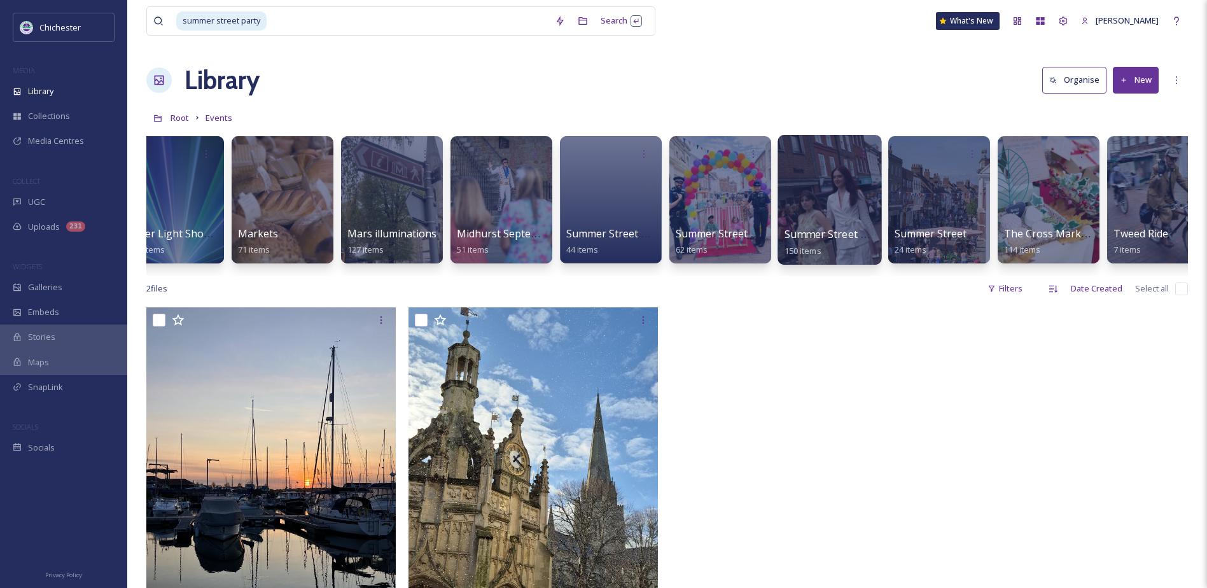
click at [842, 229] on span "Summer Street Party 2024" at bounding box center [849, 234] width 128 height 14
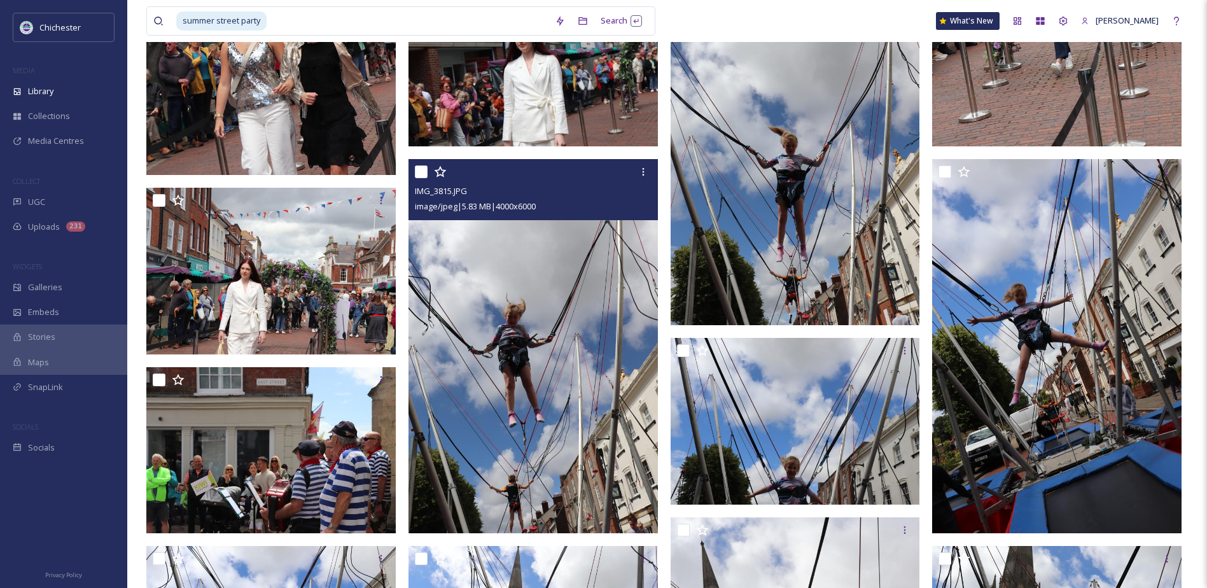
scroll to position [700, 0]
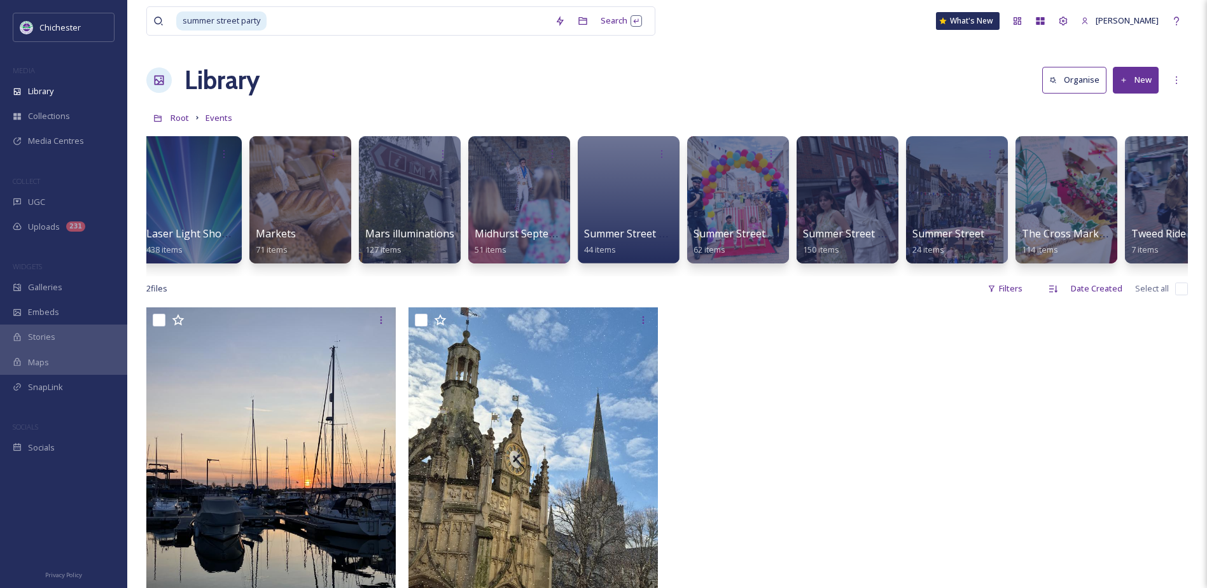
scroll to position [0, 1656]
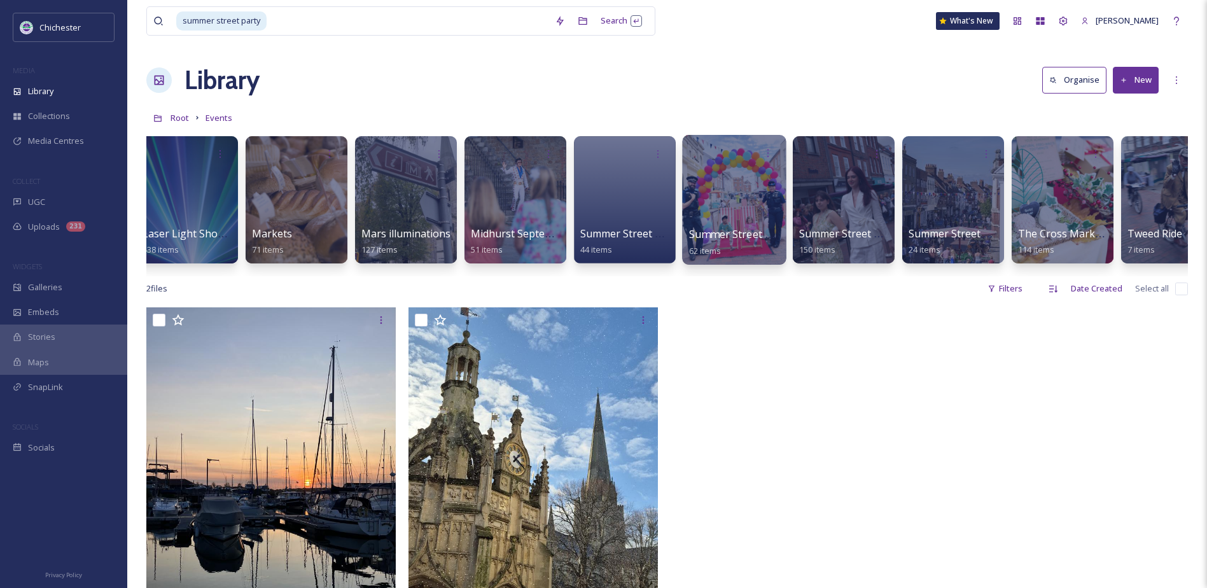
click at [734, 220] on div at bounding box center [734, 200] width 104 height 130
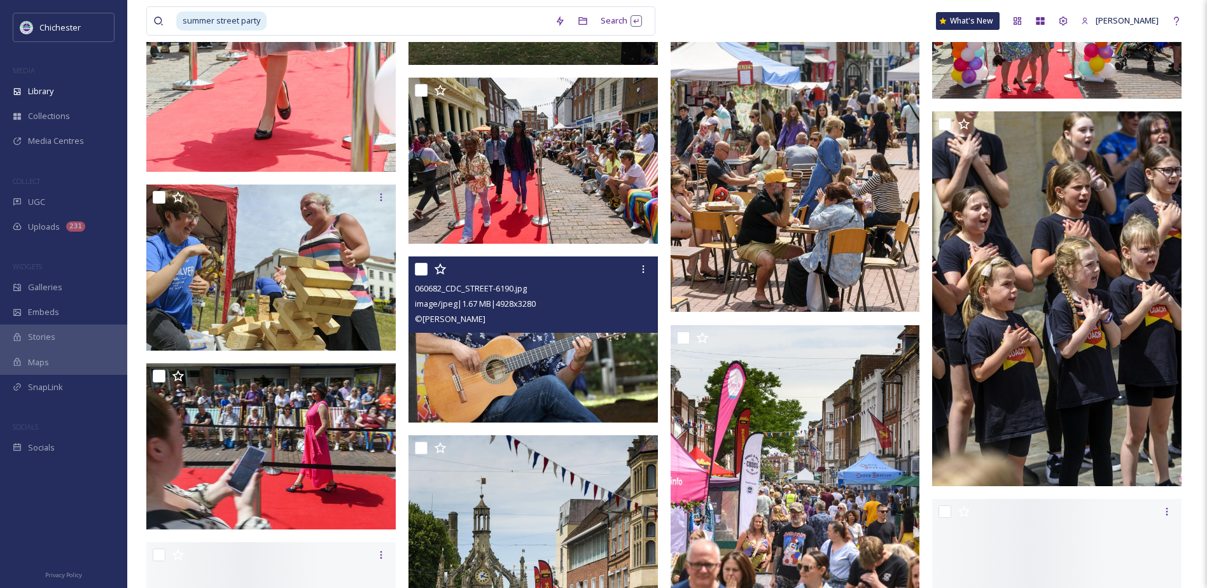
scroll to position [2036, 0]
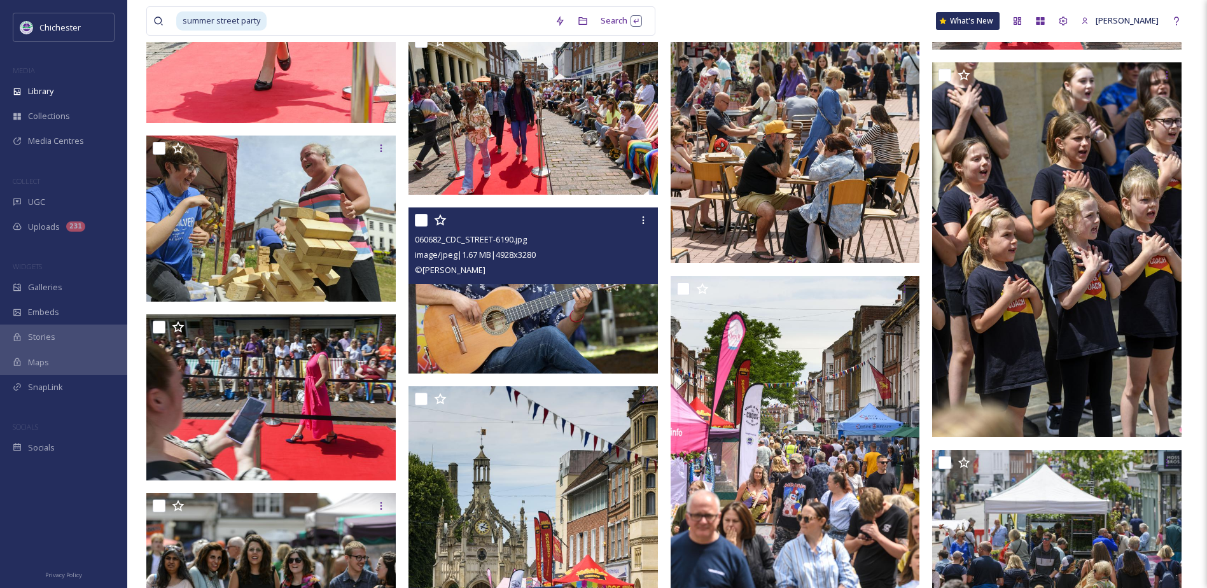
click at [422, 222] on input "checkbox" at bounding box center [421, 220] width 13 height 13
checkbox input "true"
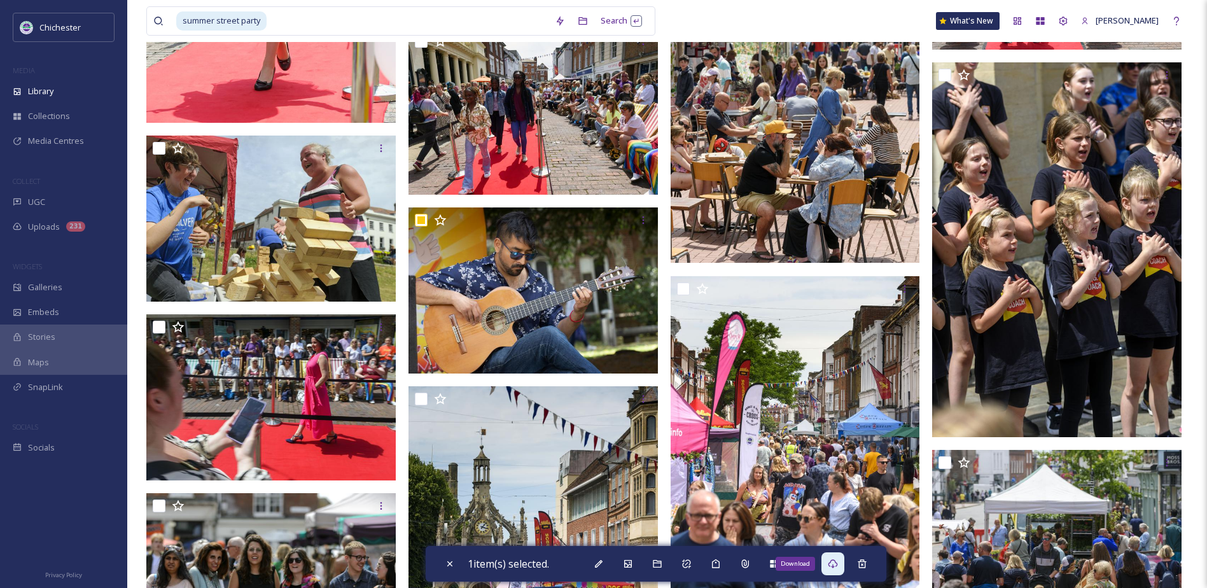
click at [835, 563] on icon at bounding box center [833, 564] width 10 height 10
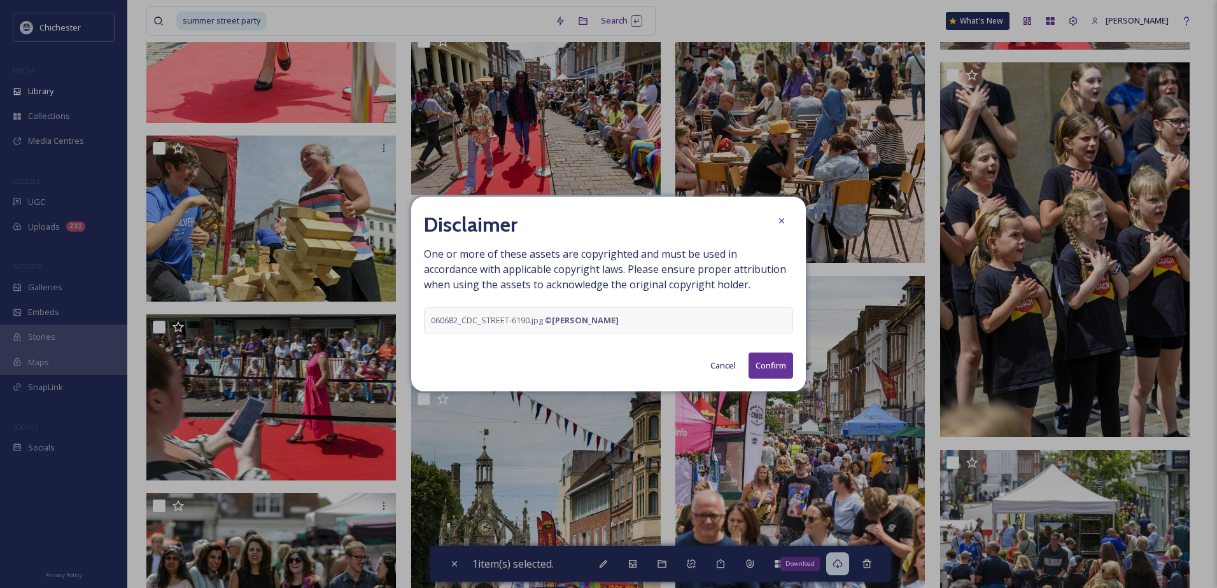
click at [767, 370] on button "Confirm" at bounding box center [770, 366] width 45 height 26
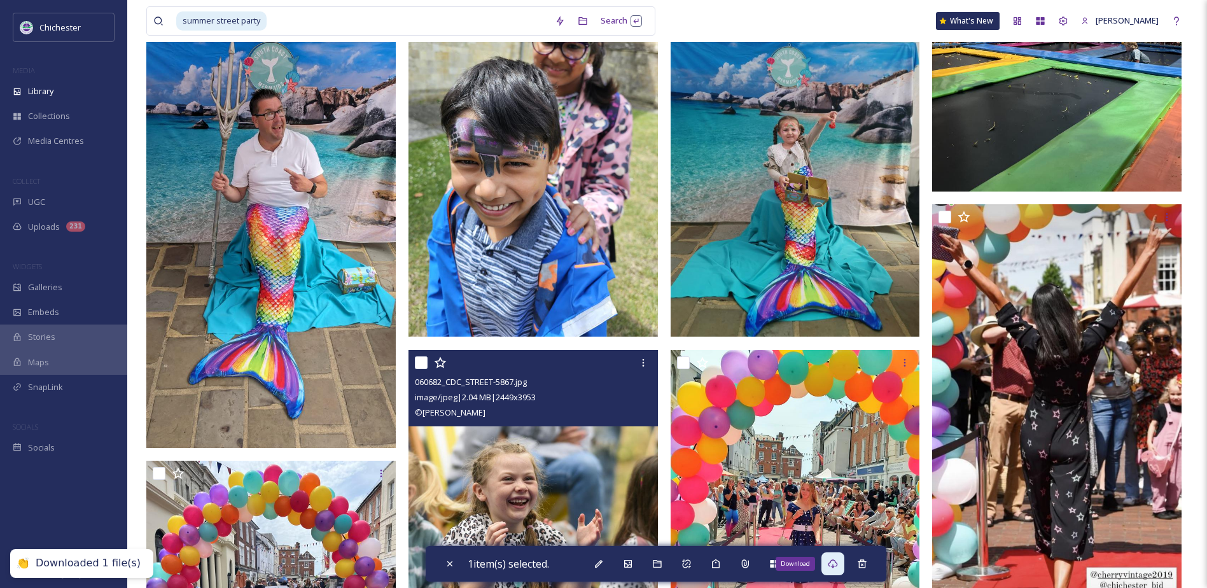
scroll to position [509, 0]
